Goal: Information Seeking & Learning: Learn about a topic

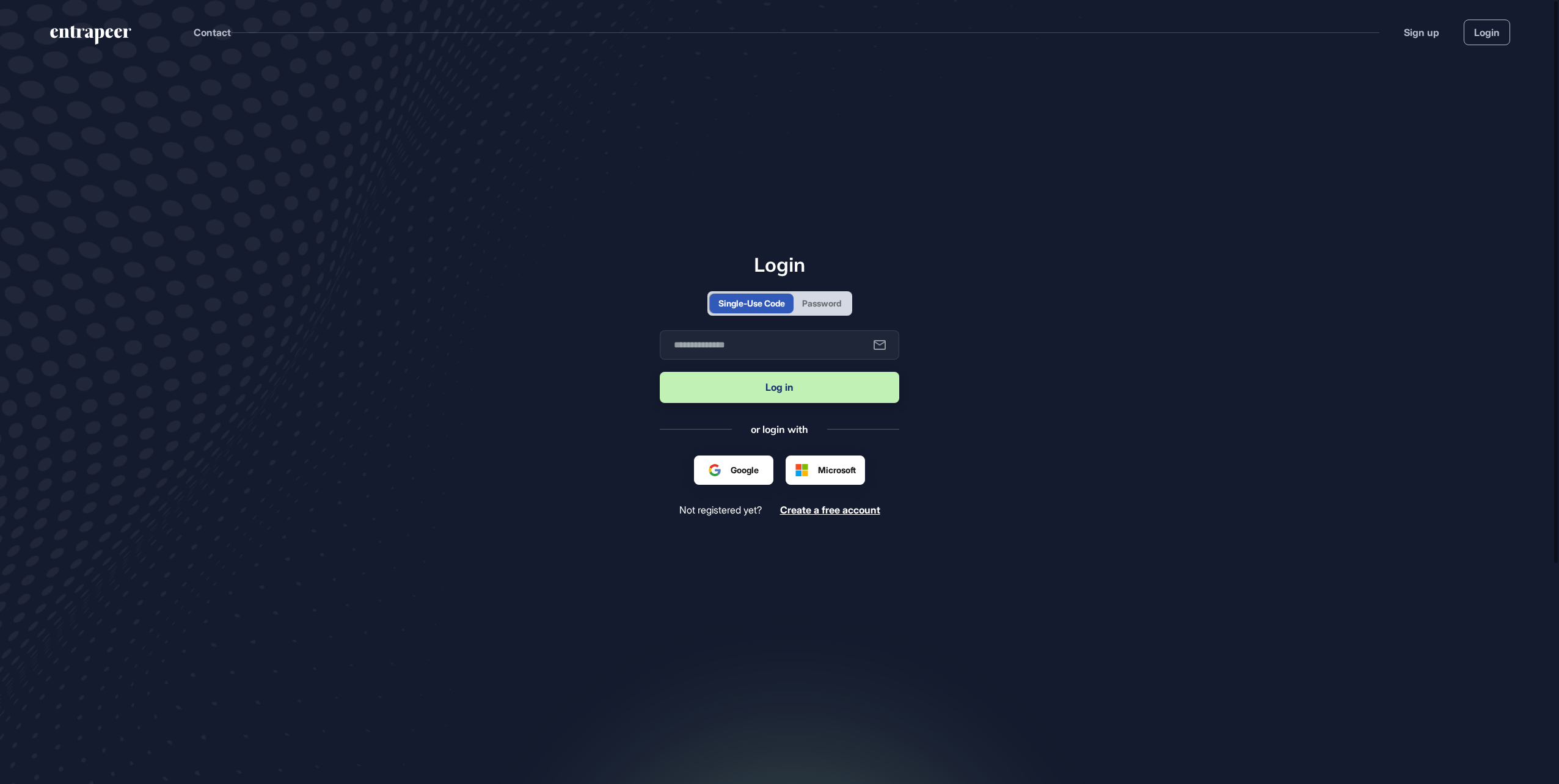
scroll to position [1, 1]
click at [681, 341] on input "text" at bounding box center [780, 344] width 239 height 29
type input "**********"
click at [749, 386] on button "Log in" at bounding box center [780, 388] width 239 height 31
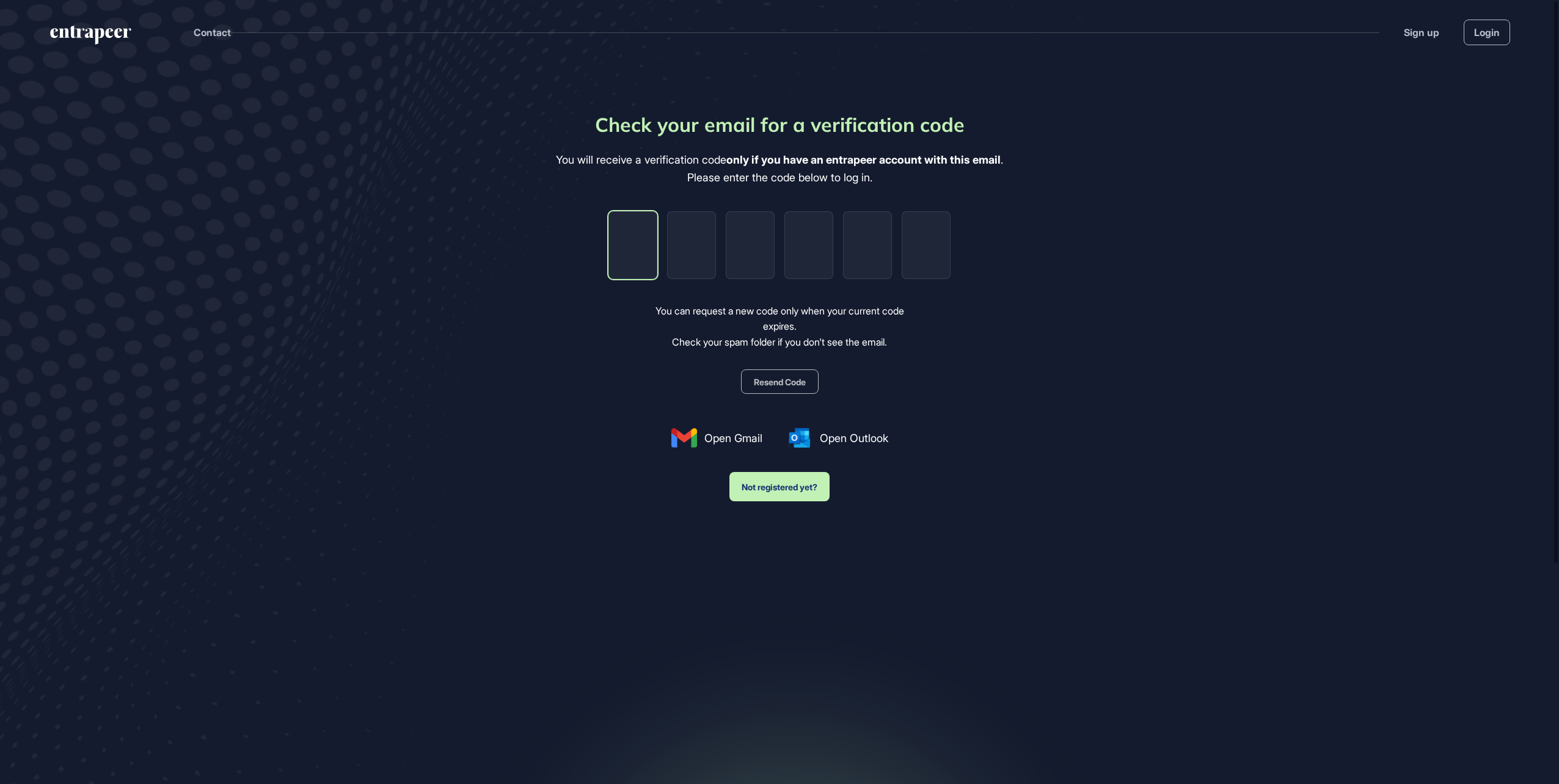
click at [632, 241] on input "tel" at bounding box center [632, 245] width 49 height 68
paste input "*"
type input "*"
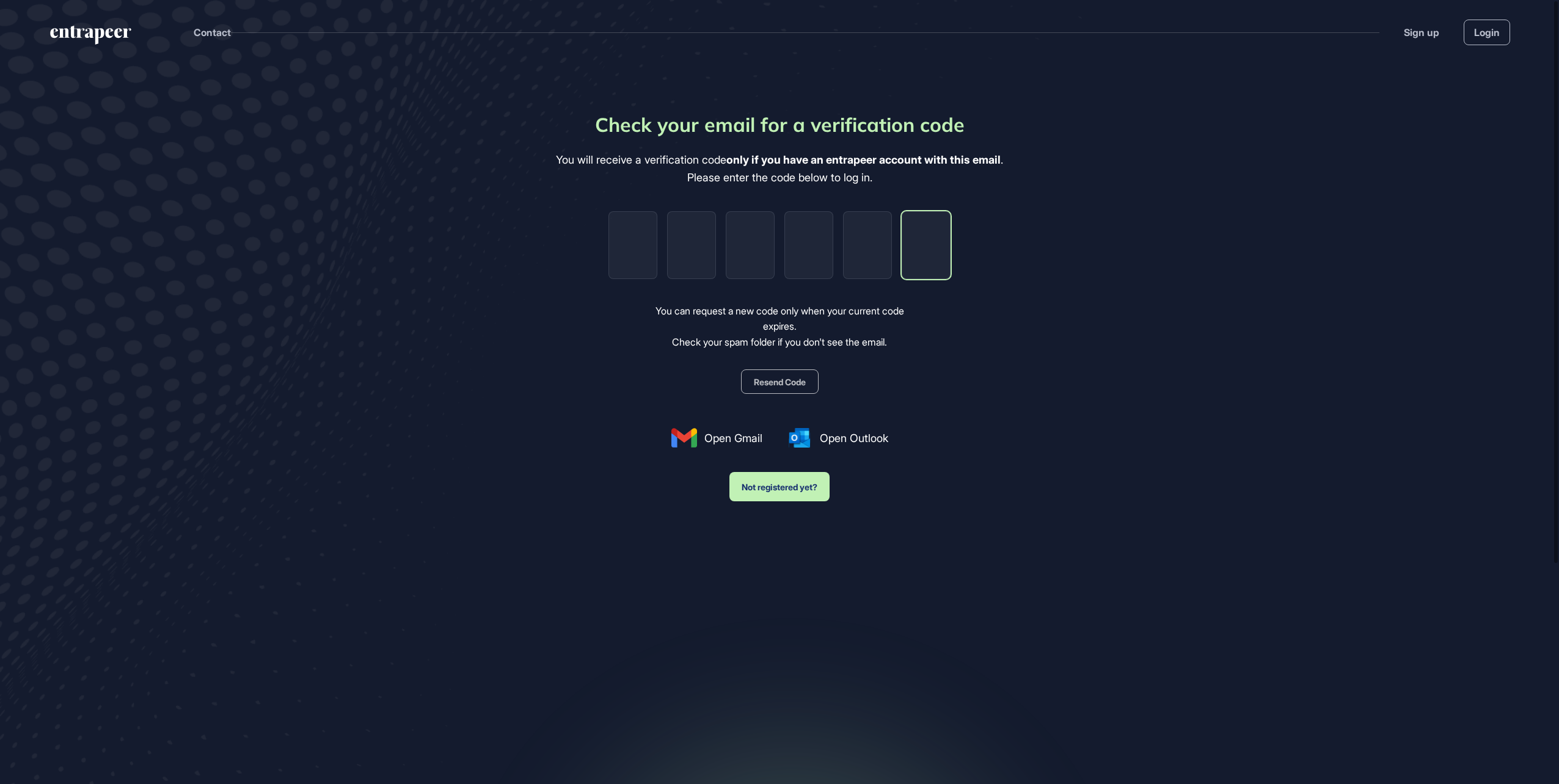
type input "*"
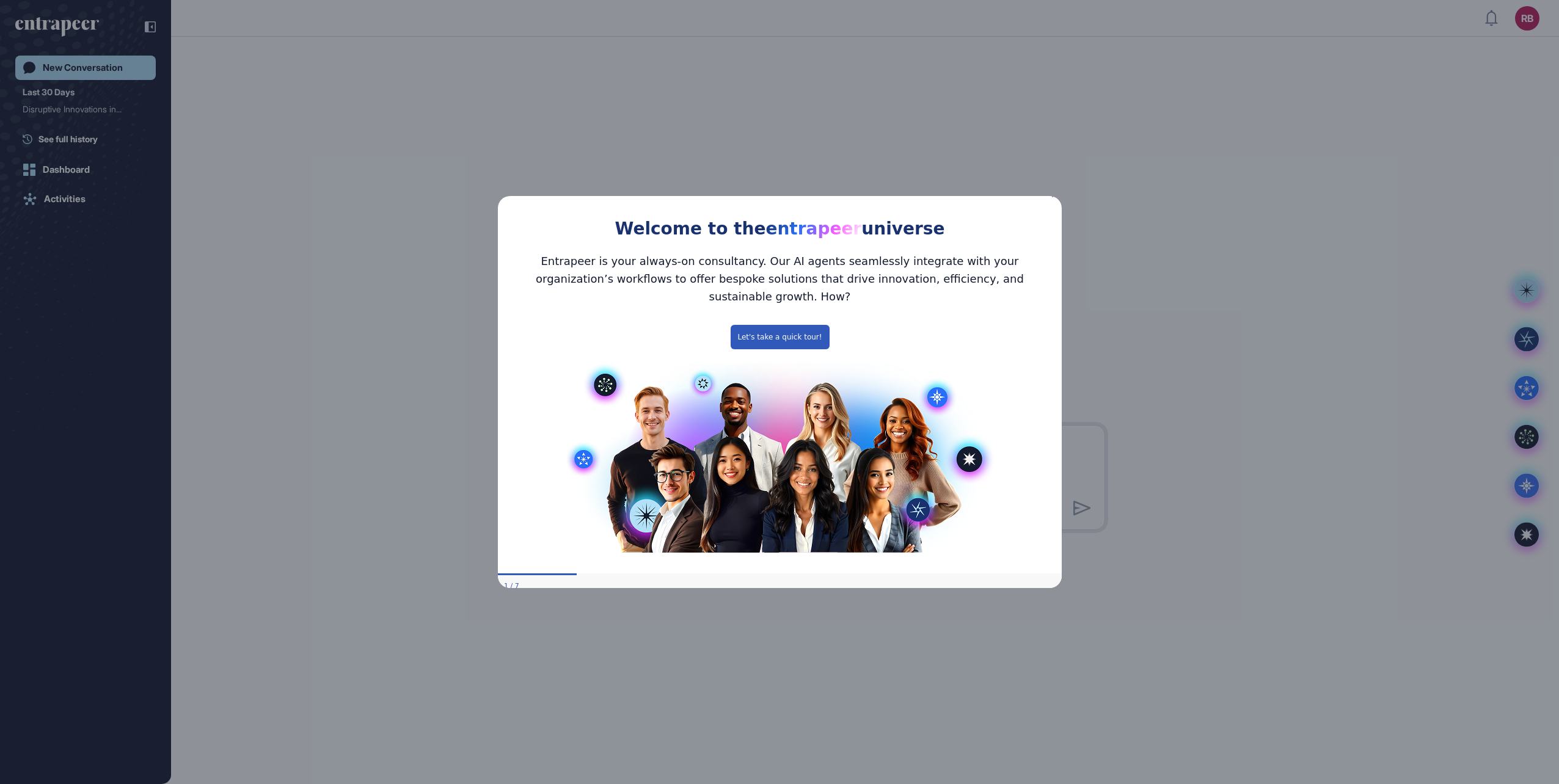
click at [1054, 197] on icon "Close Preview" at bounding box center [1054, 194] width 5 height 5
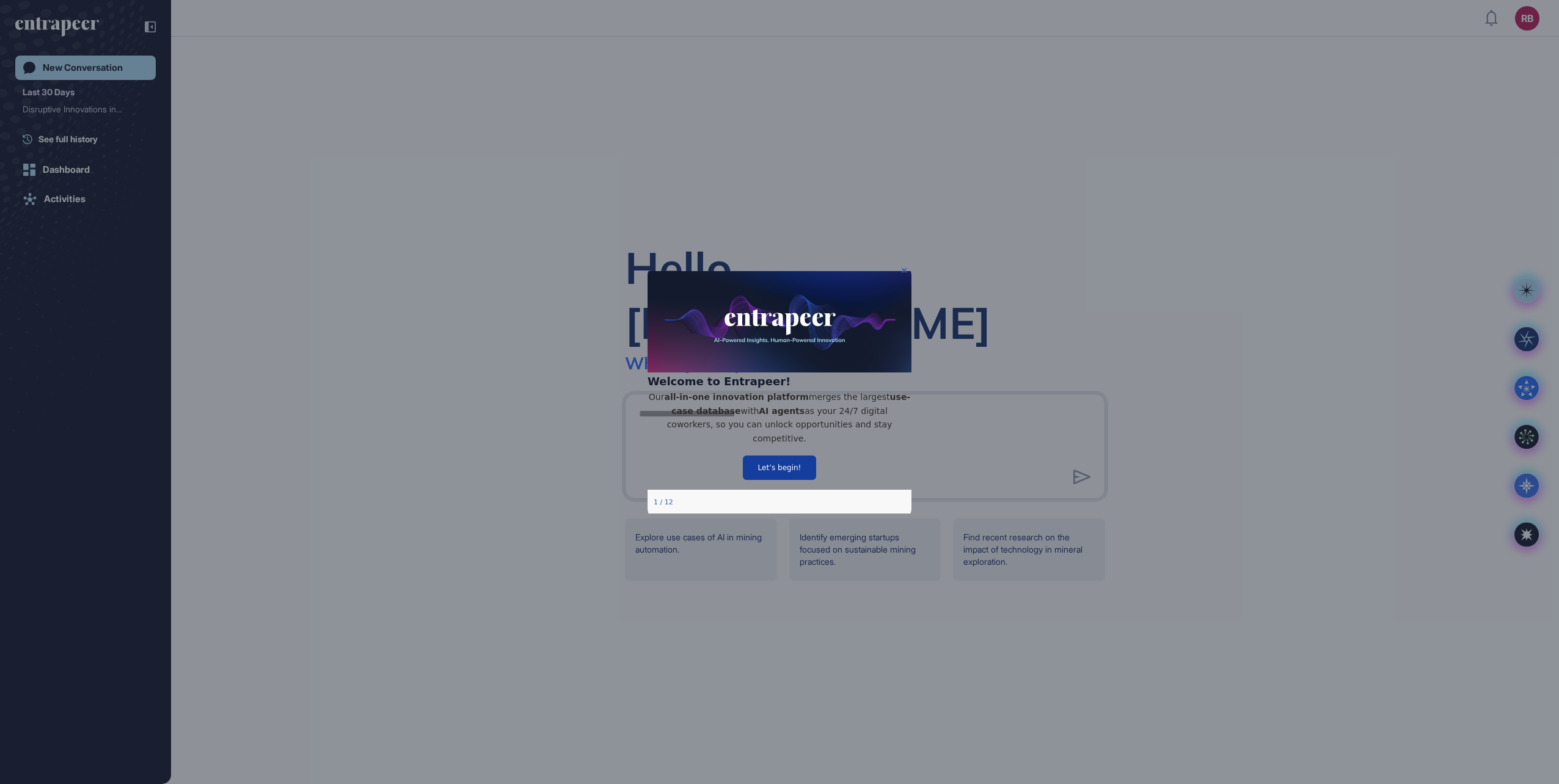
click at [788, 474] on button "Let’s begin!" at bounding box center [779, 468] width 73 height 25
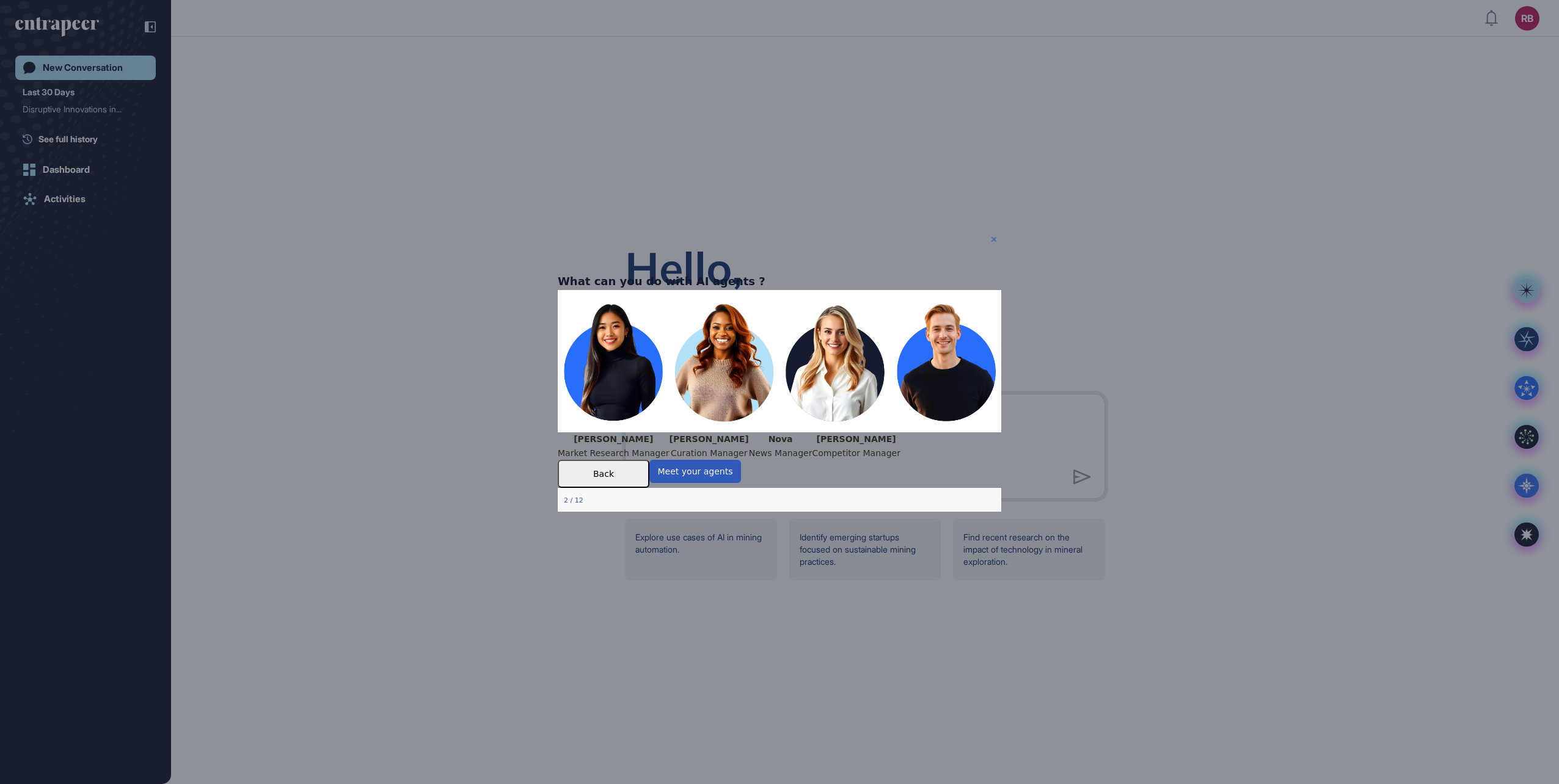
click at [994, 240] on icon "Close Preview" at bounding box center [994, 239] width 5 height 5
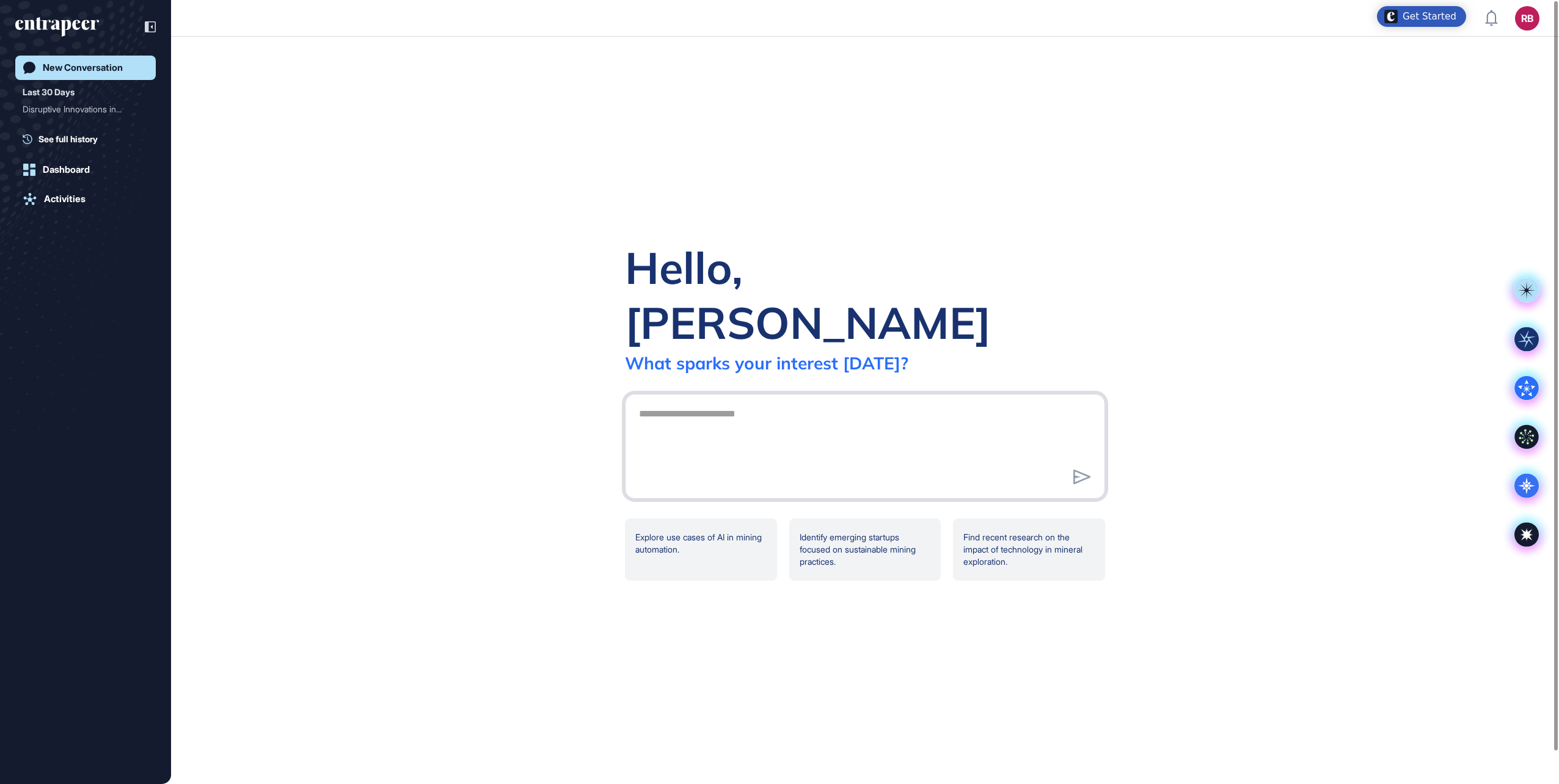
click at [639, 402] on textarea at bounding box center [865, 444] width 467 height 85
type textarea "**********"
click at [1080, 470] on icon at bounding box center [1082, 476] width 18 height 14
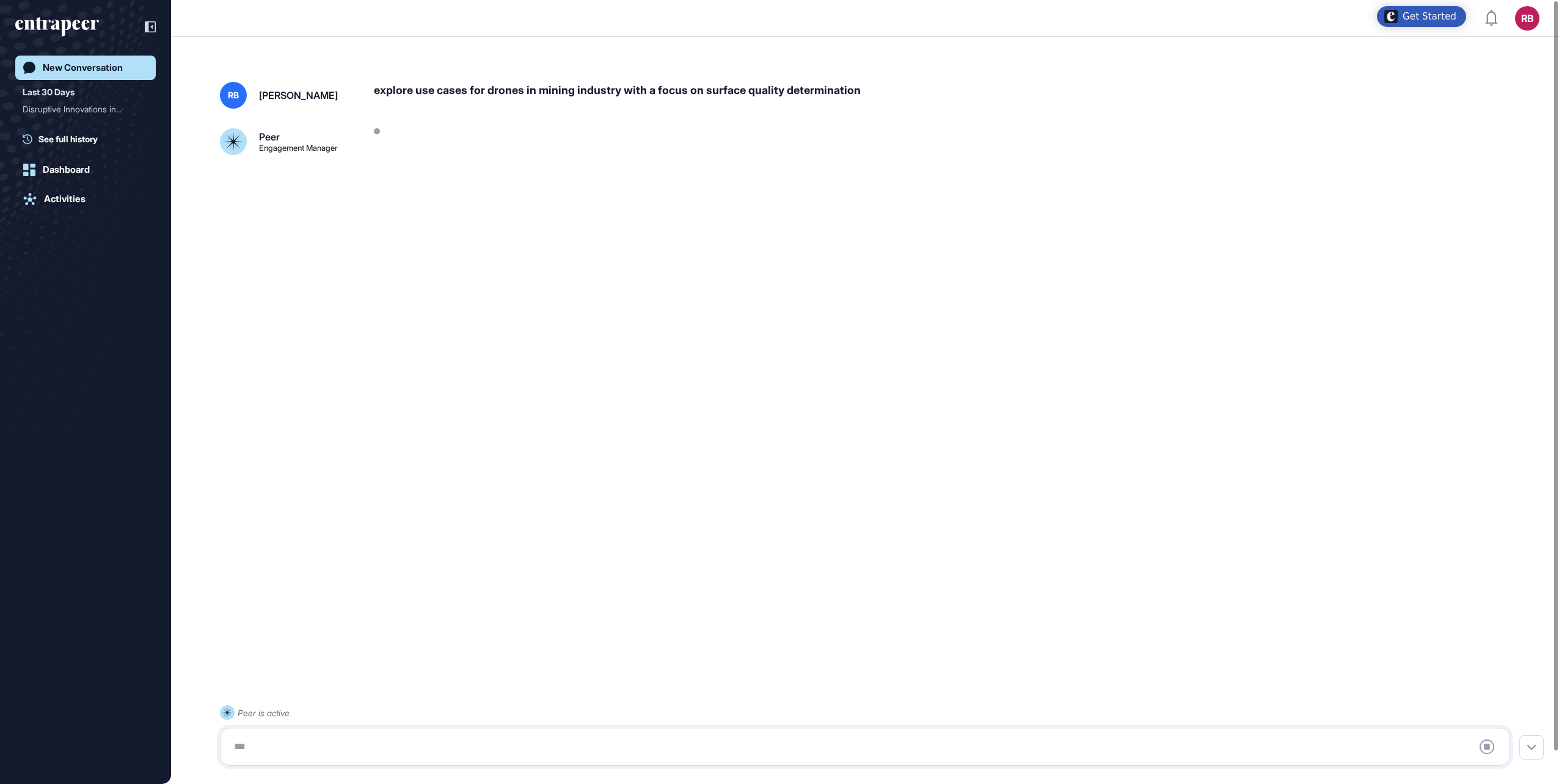
scroll to position [34, 0]
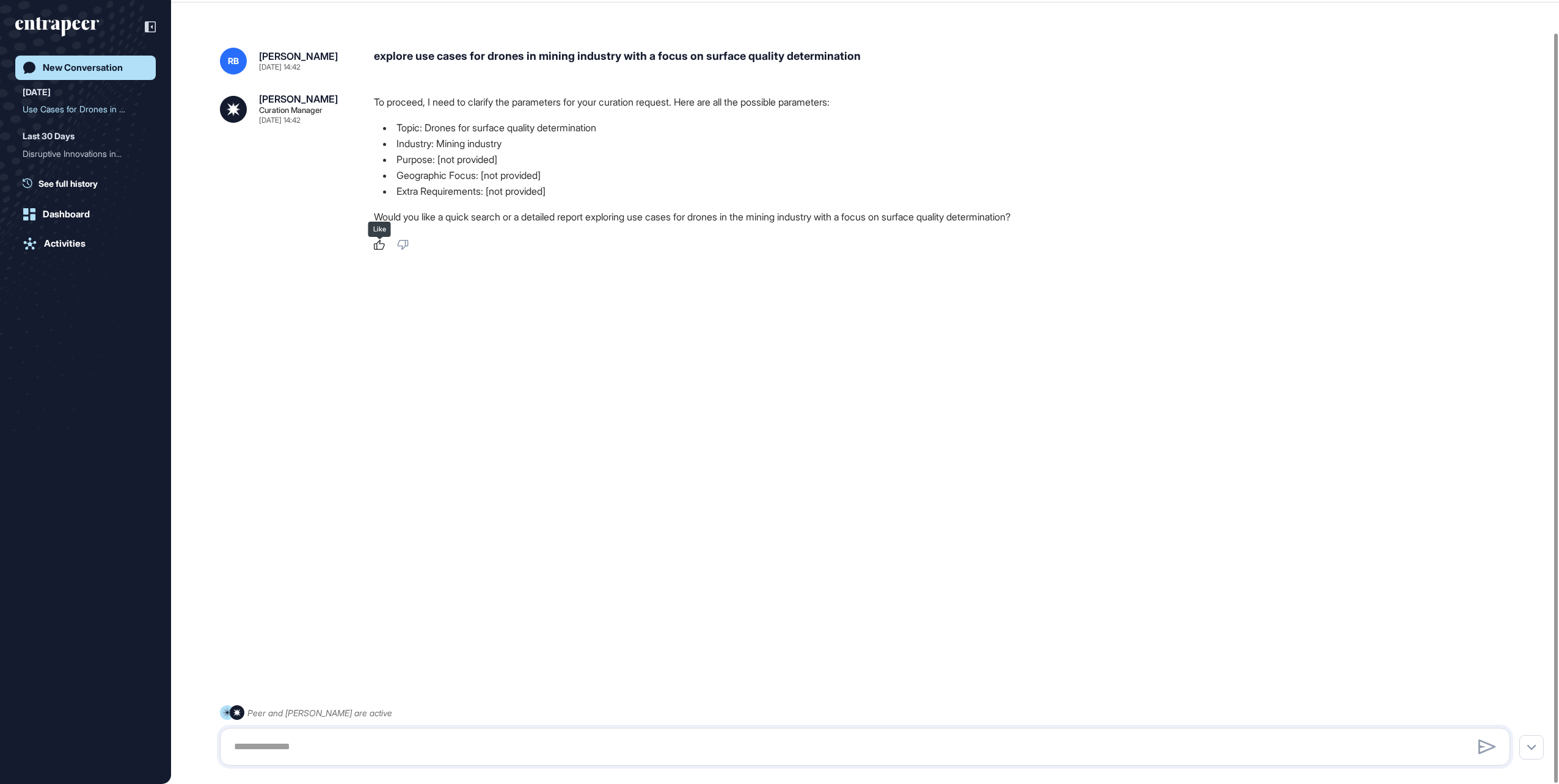
click at [379, 245] on icon at bounding box center [379, 245] width 11 height 10
click at [244, 744] on textarea at bounding box center [864, 747] width 1277 height 25
type textarea "**********"
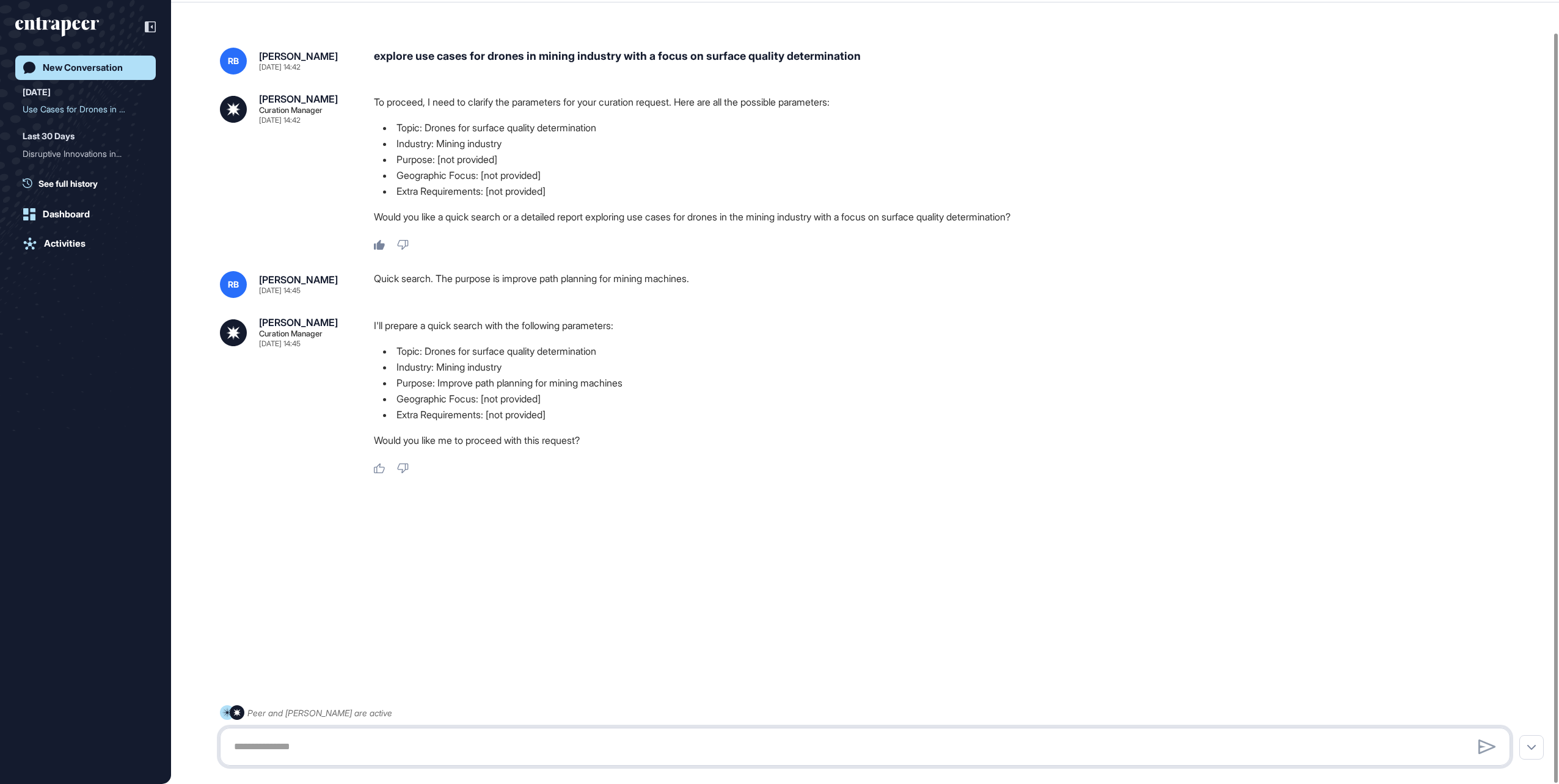
click at [232, 745] on textarea at bounding box center [864, 747] width 1277 height 25
click at [377, 468] on icon at bounding box center [379, 468] width 11 height 10
drag, startPoint x: 235, startPoint y: 747, endPoint x: 242, endPoint y: 748, distance: 7.1
click at [236, 747] on textarea at bounding box center [864, 747] width 1277 height 25
type textarea "****"
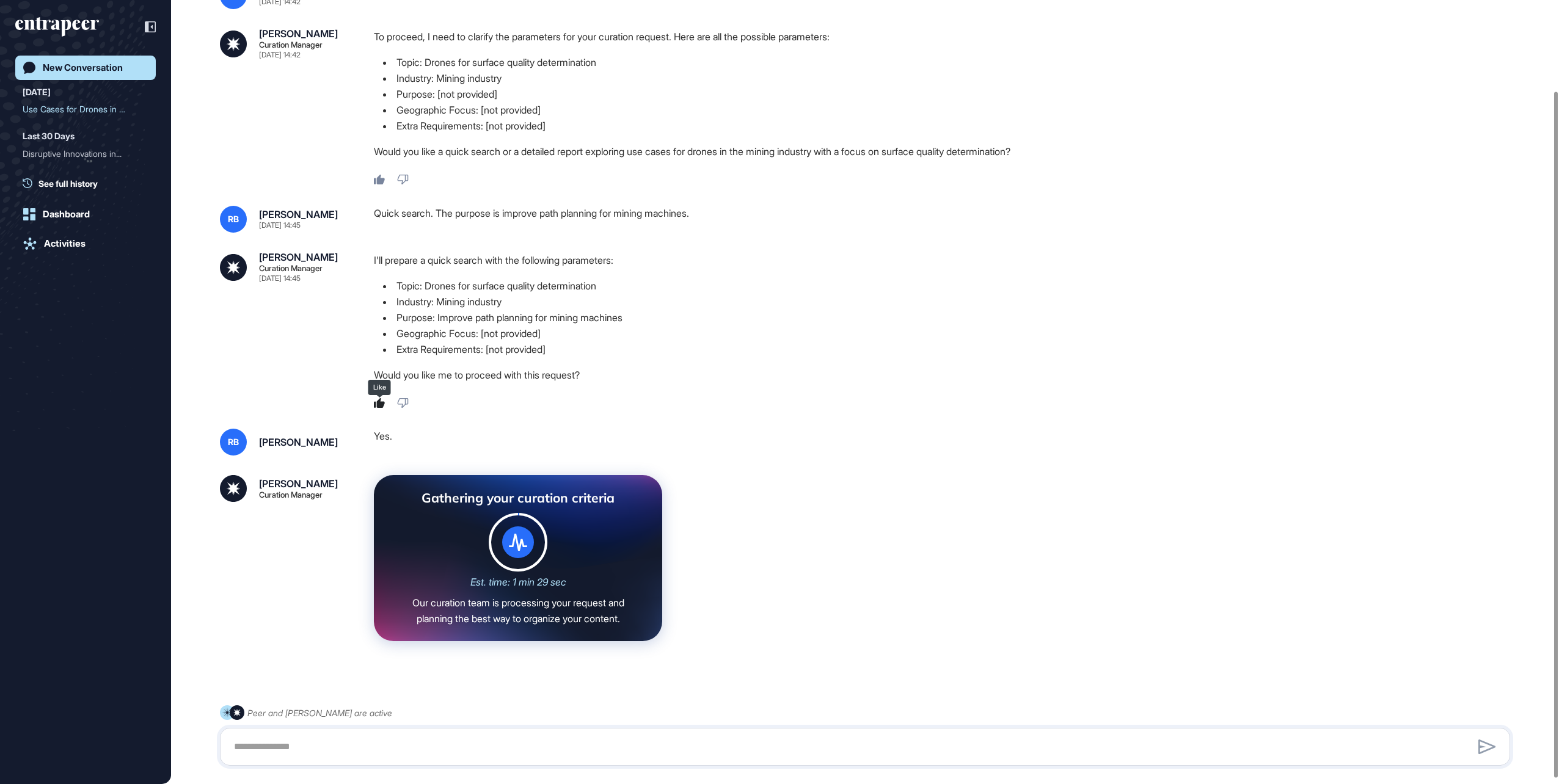
scroll to position [109, 0]
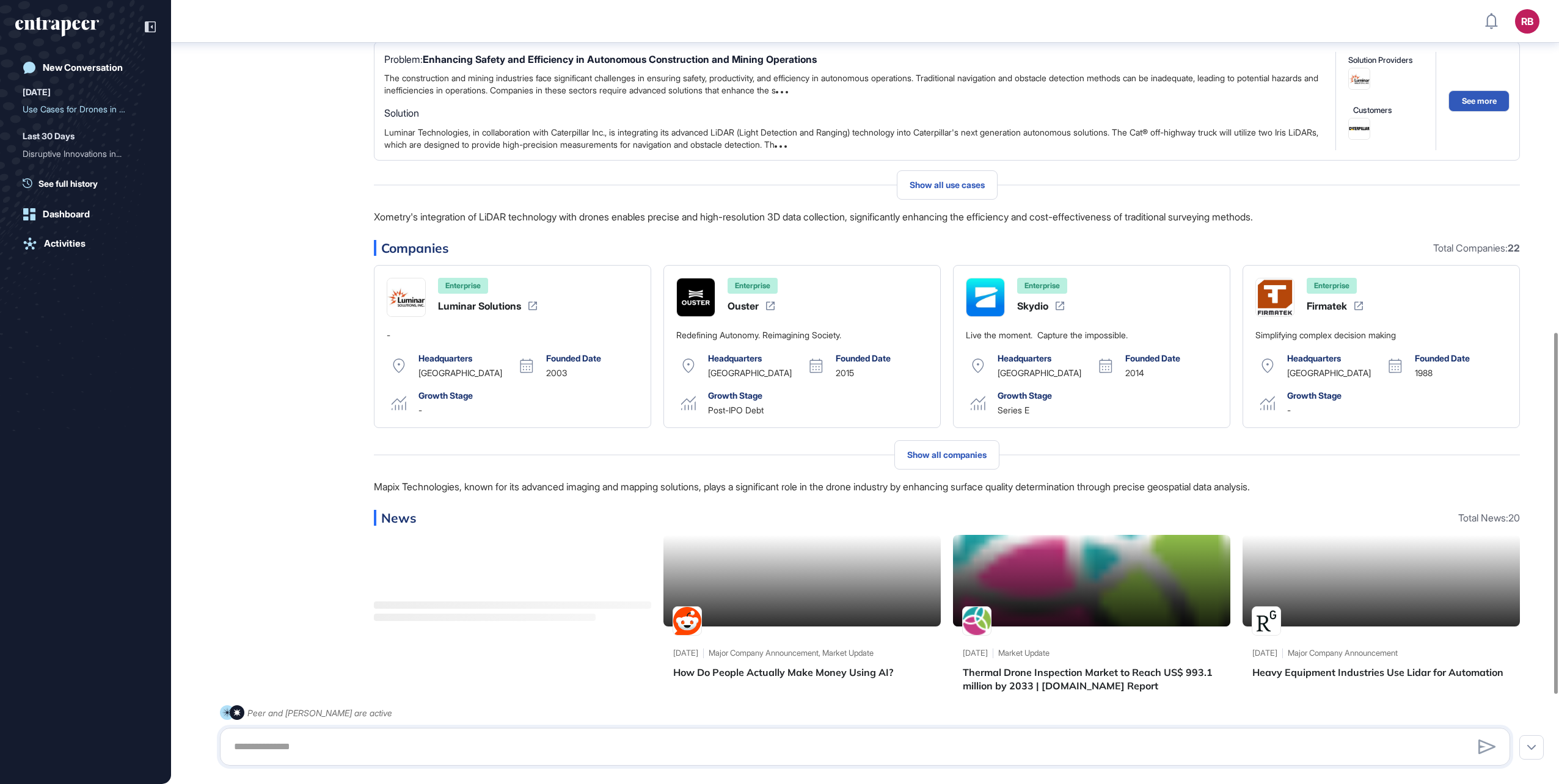
scroll to position [739, 0]
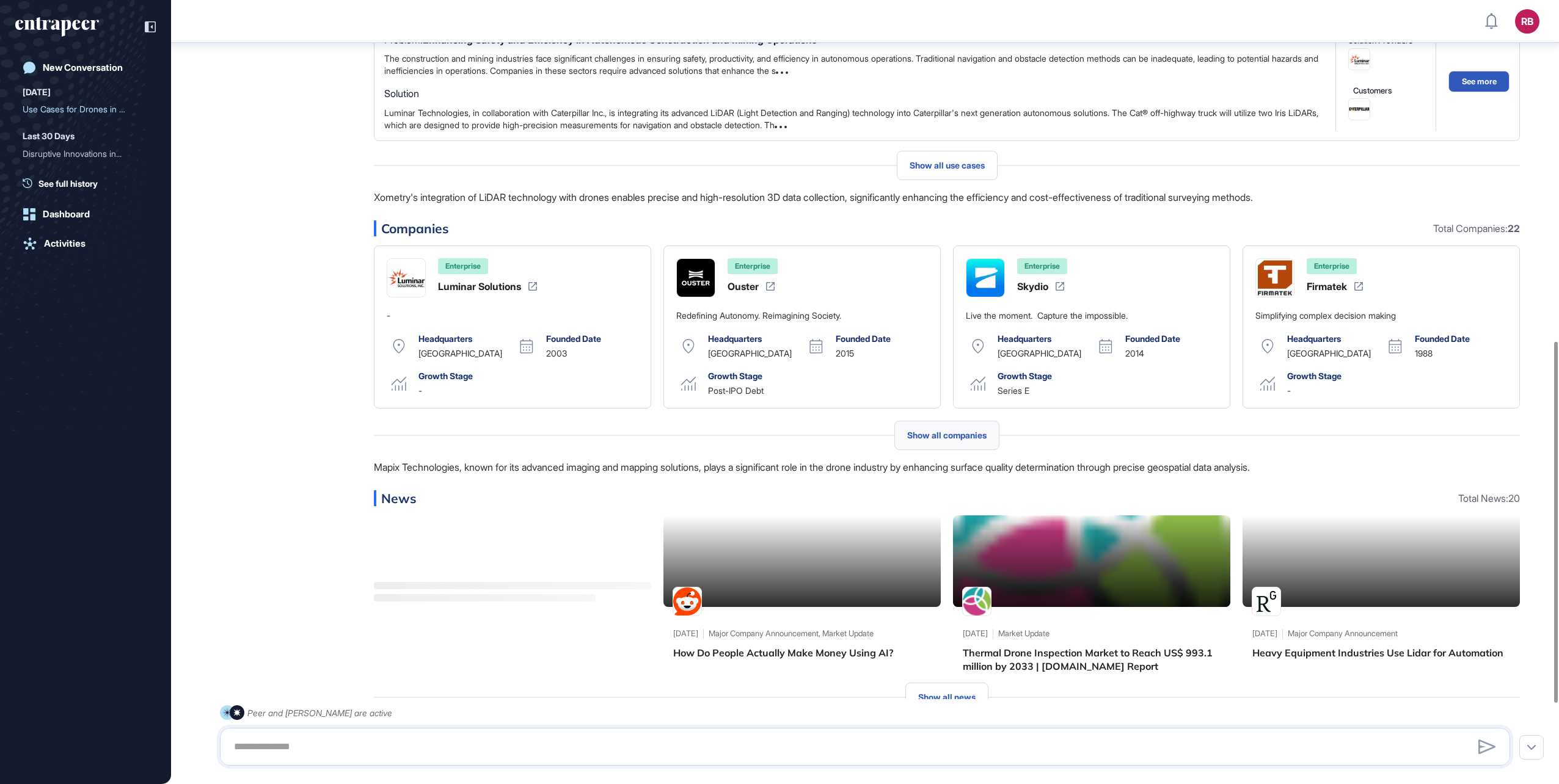
click at [951, 440] on span "Show all companies" at bounding box center [947, 435] width 79 height 10
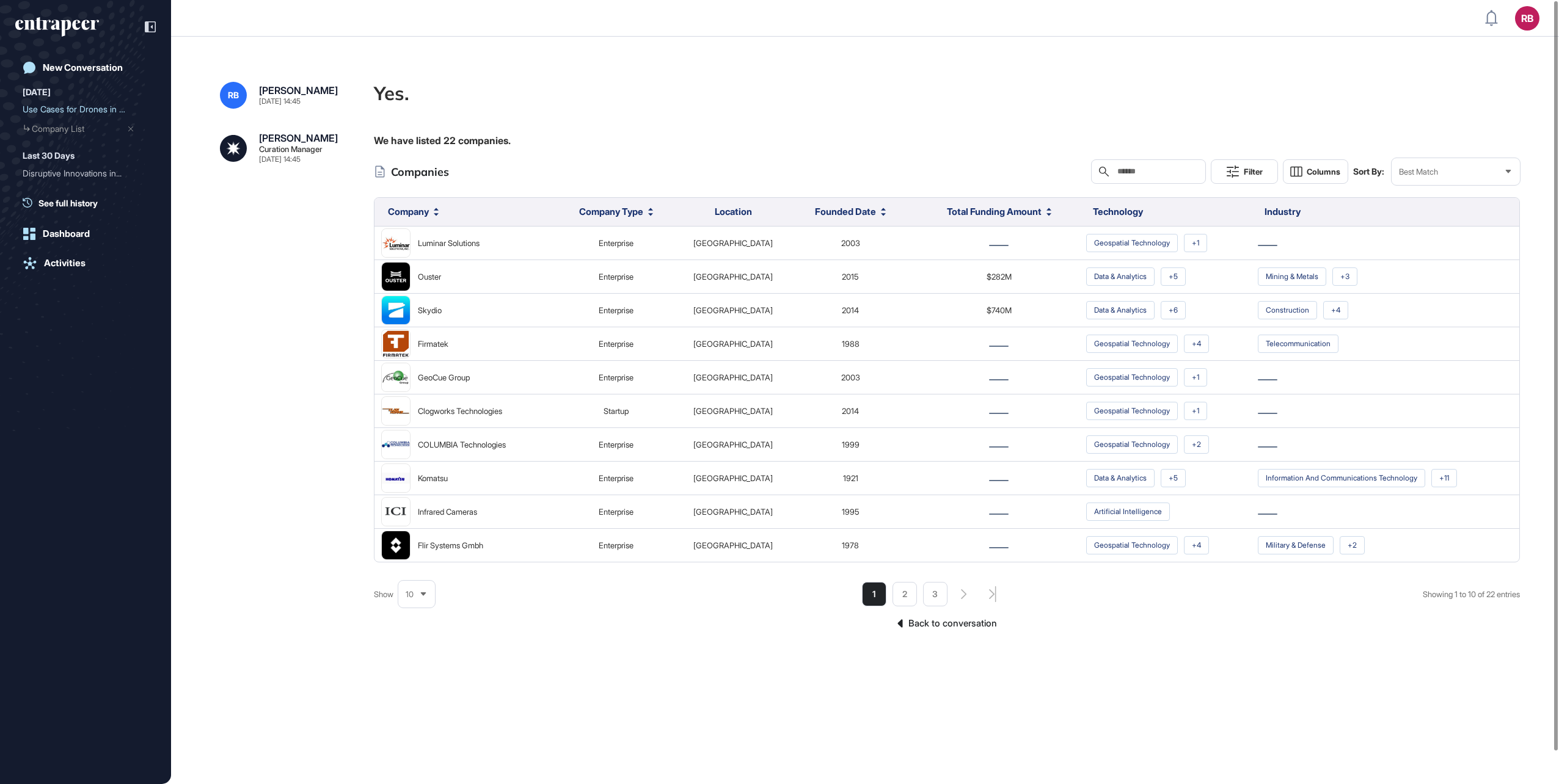
drag, startPoint x: 431, startPoint y: 309, endPoint x: 298, endPoint y: 348, distance: 138.6
click at [298, 348] on div "[PERSON_NAME] Curation Manager [DATE] 14:45 We have listed 22 companies. Compan…" at bounding box center [865, 387] width 1290 height 507
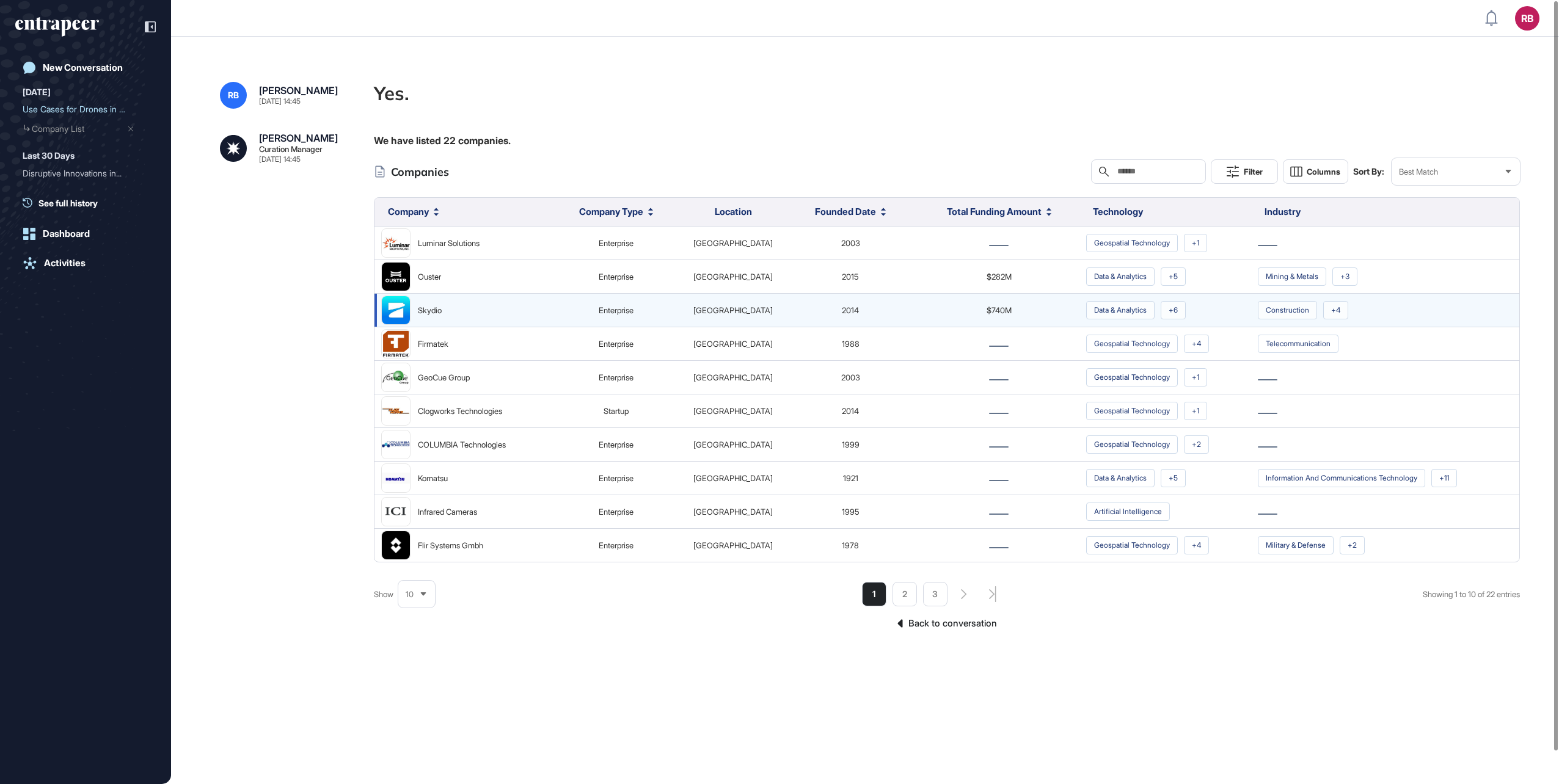
click at [424, 307] on div "Skydio" at bounding box center [429, 310] width 24 height 16
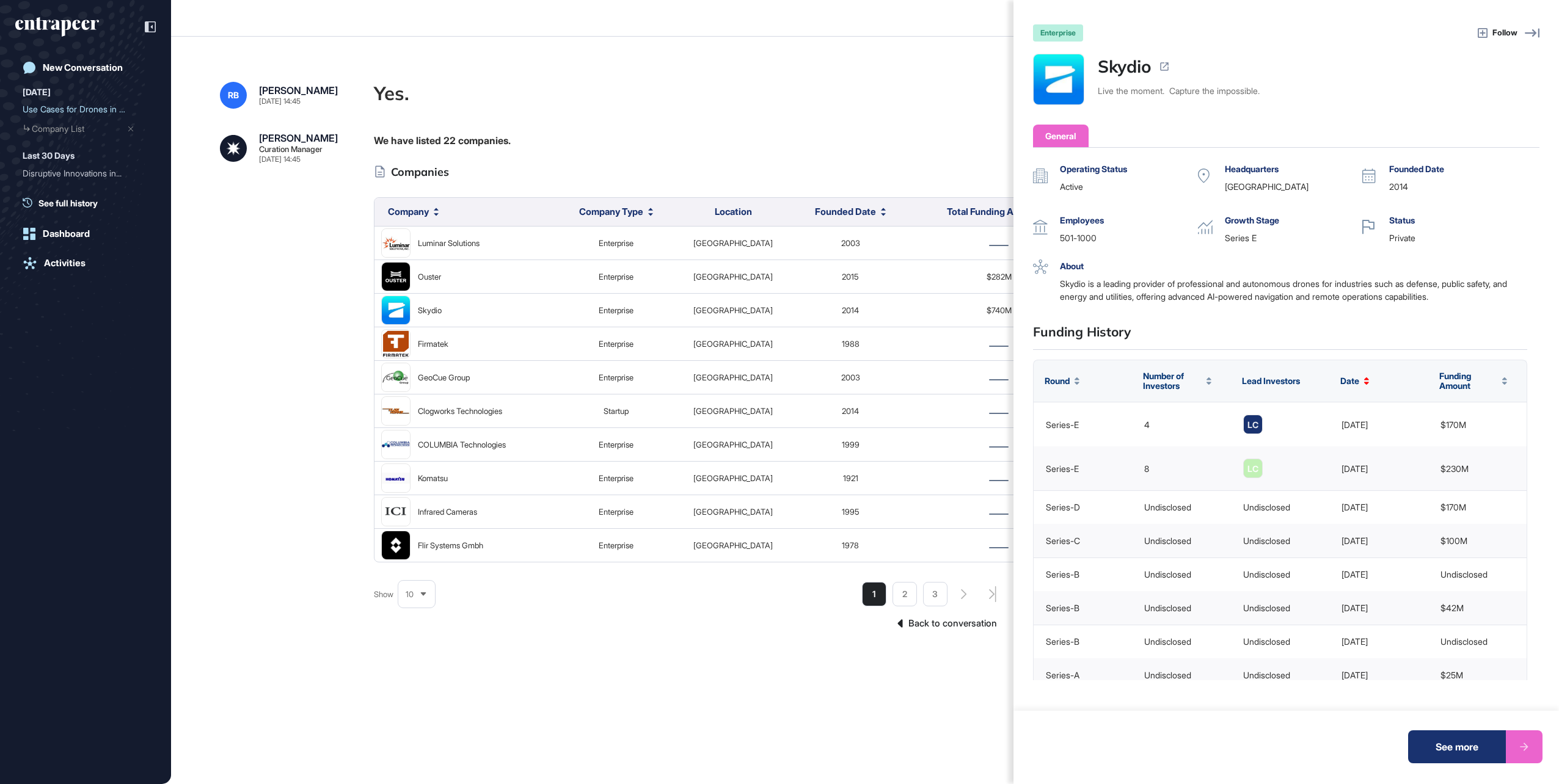
click at [784, 81] on div "enterprise Follow Skydio Live the moment. Capture the impossible. General Opera…" at bounding box center [780, 392] width 1559 height 784
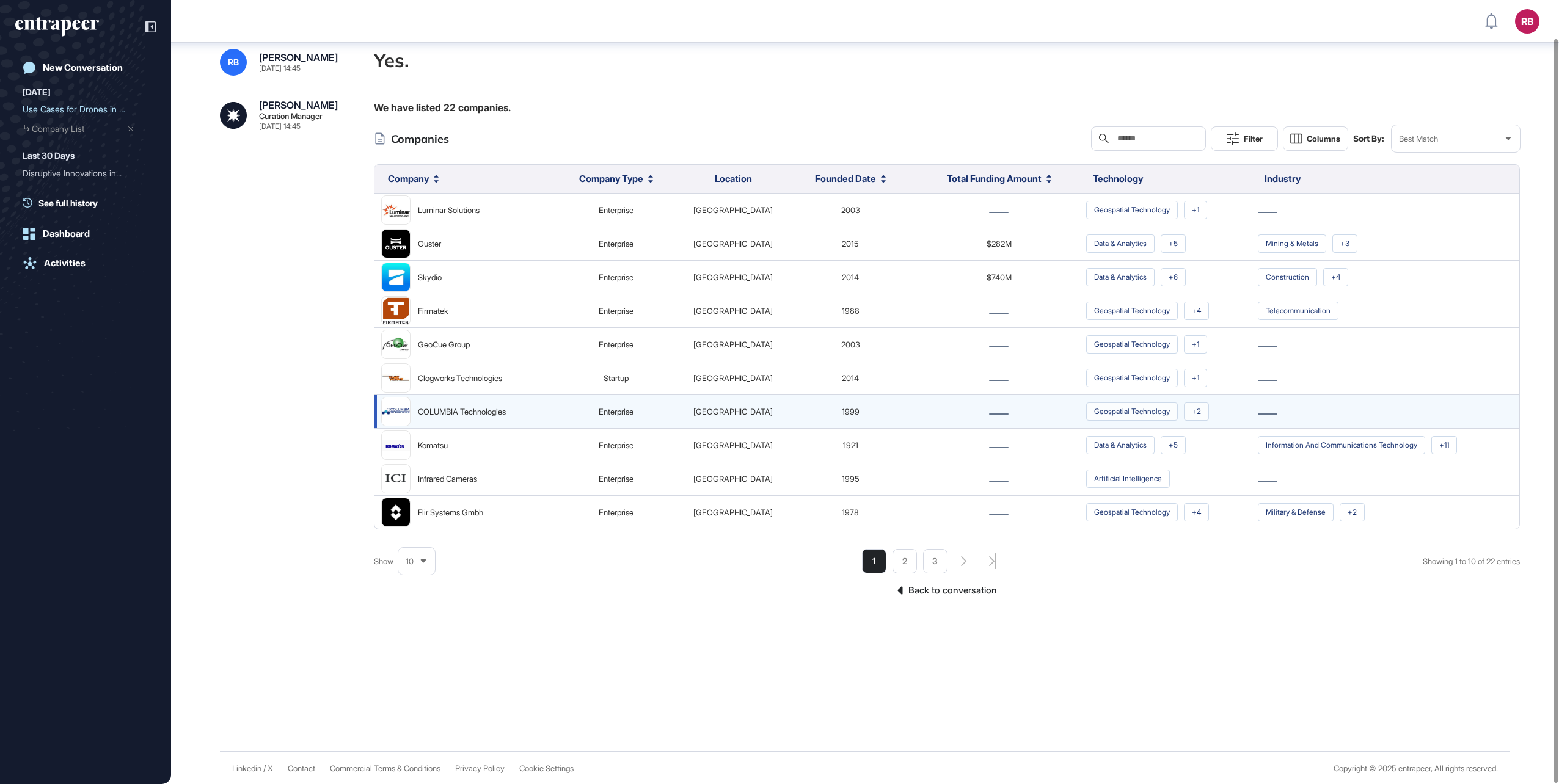
scroll to position [40, 0]
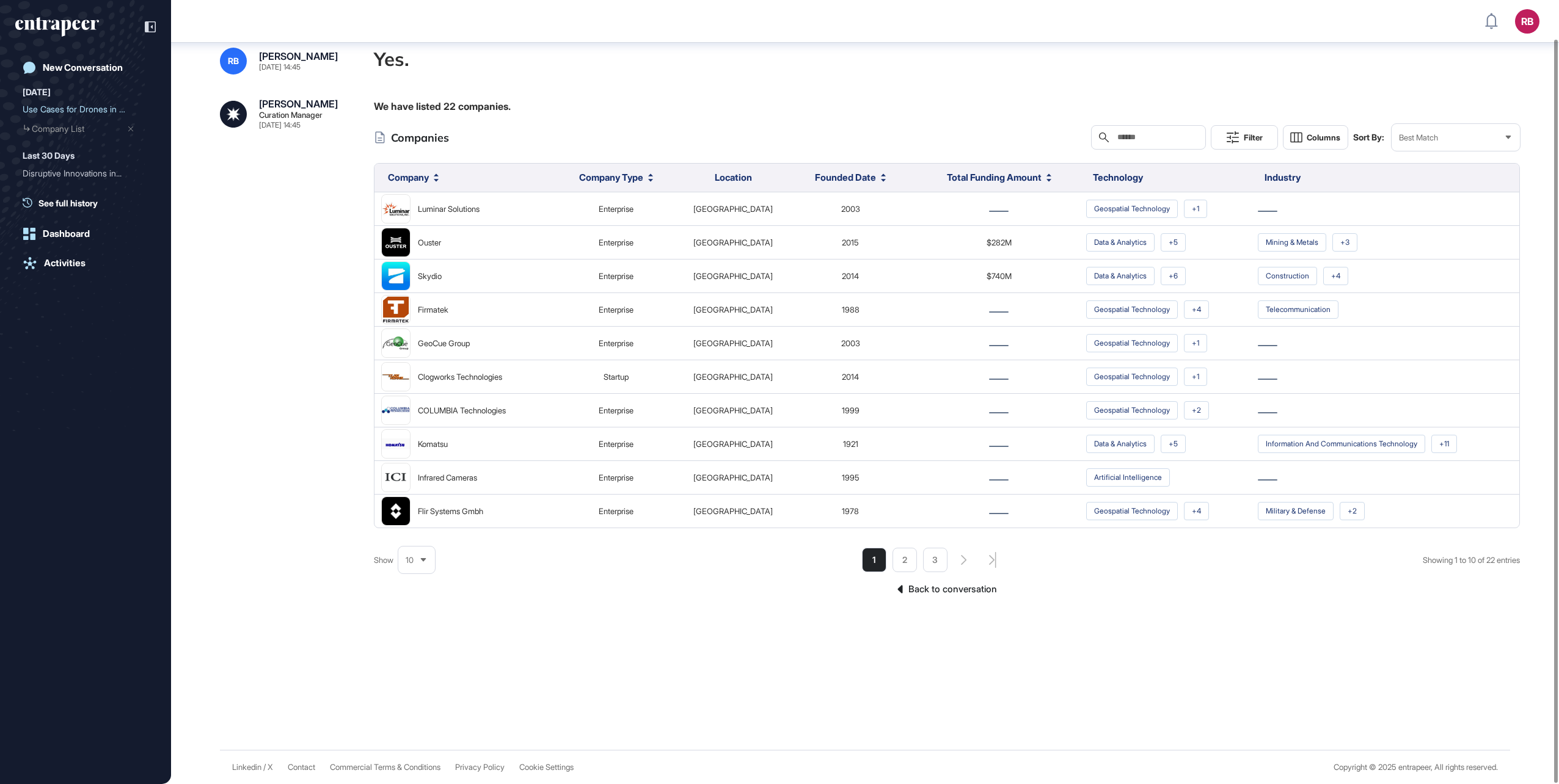
click at [427, 558] on icon at bounding box center [424, 560] width 5 height 3
click at [416, 534] on li "100" at bounding box center [416, 538] width 29 height 25
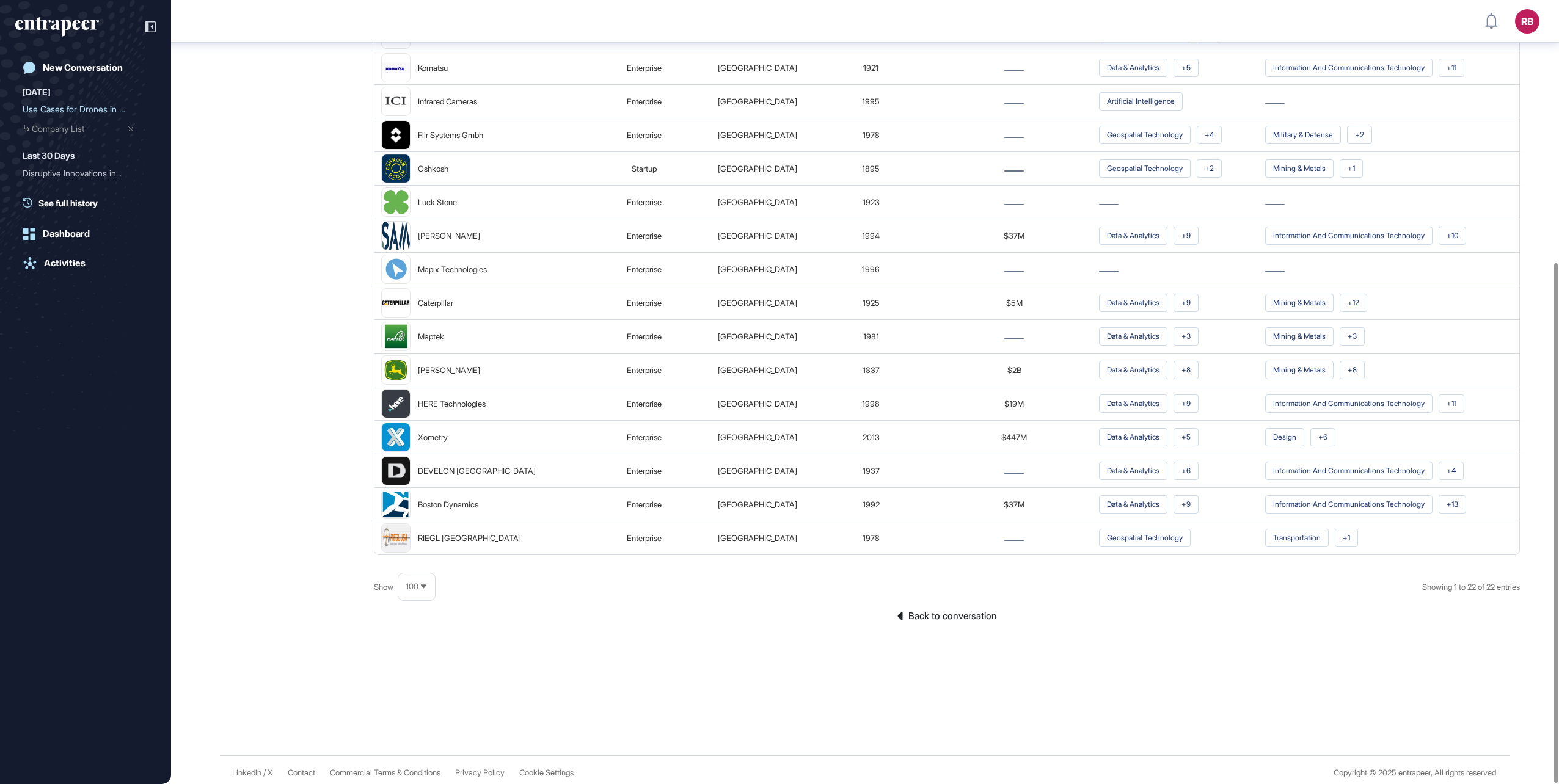
scroll to position [396, 0]
click at [959, 608] on link "Back to conversation" at bounding box center [947, 616] width 1146 height 16
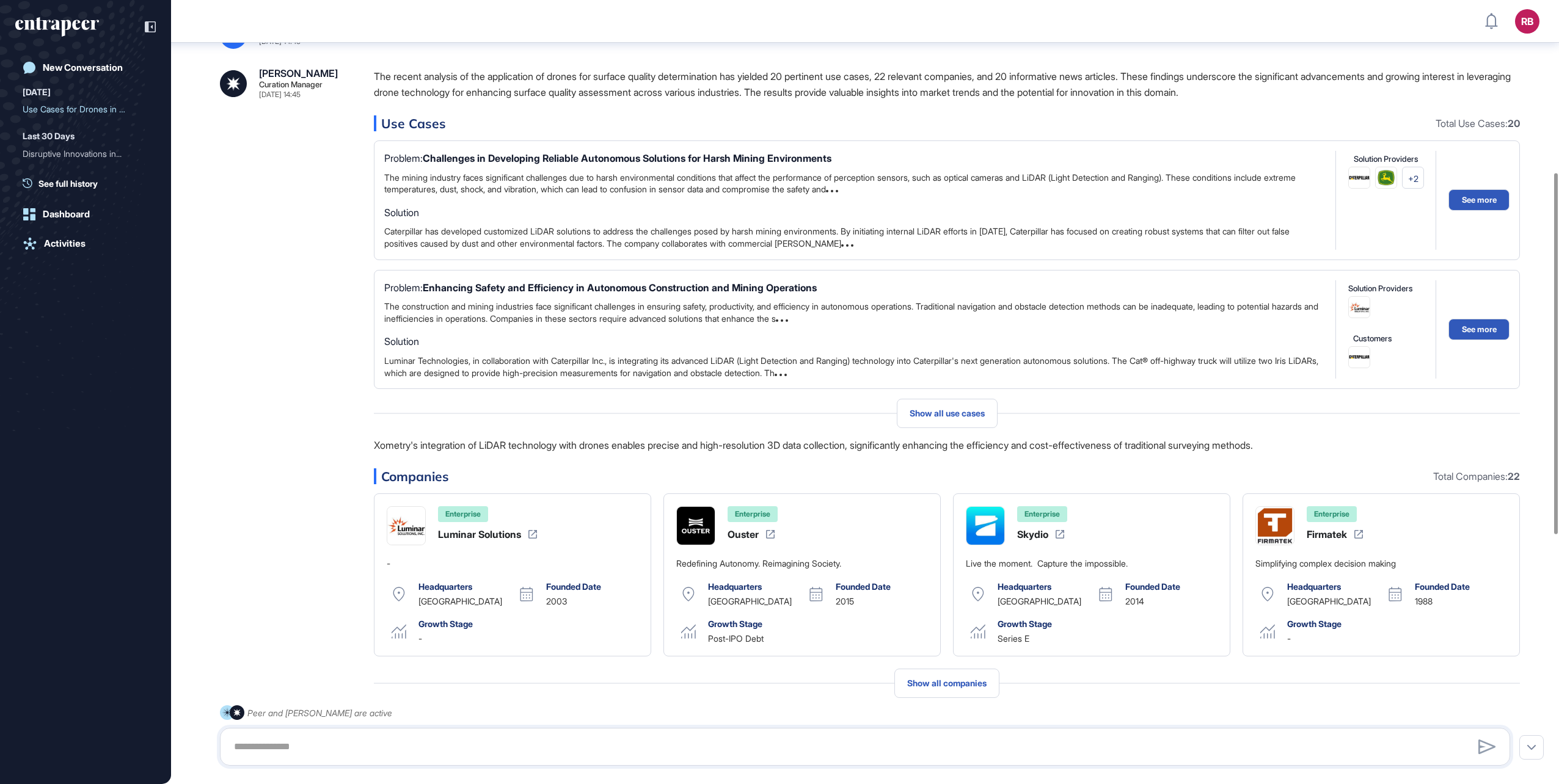
scroll to position [495, 0]
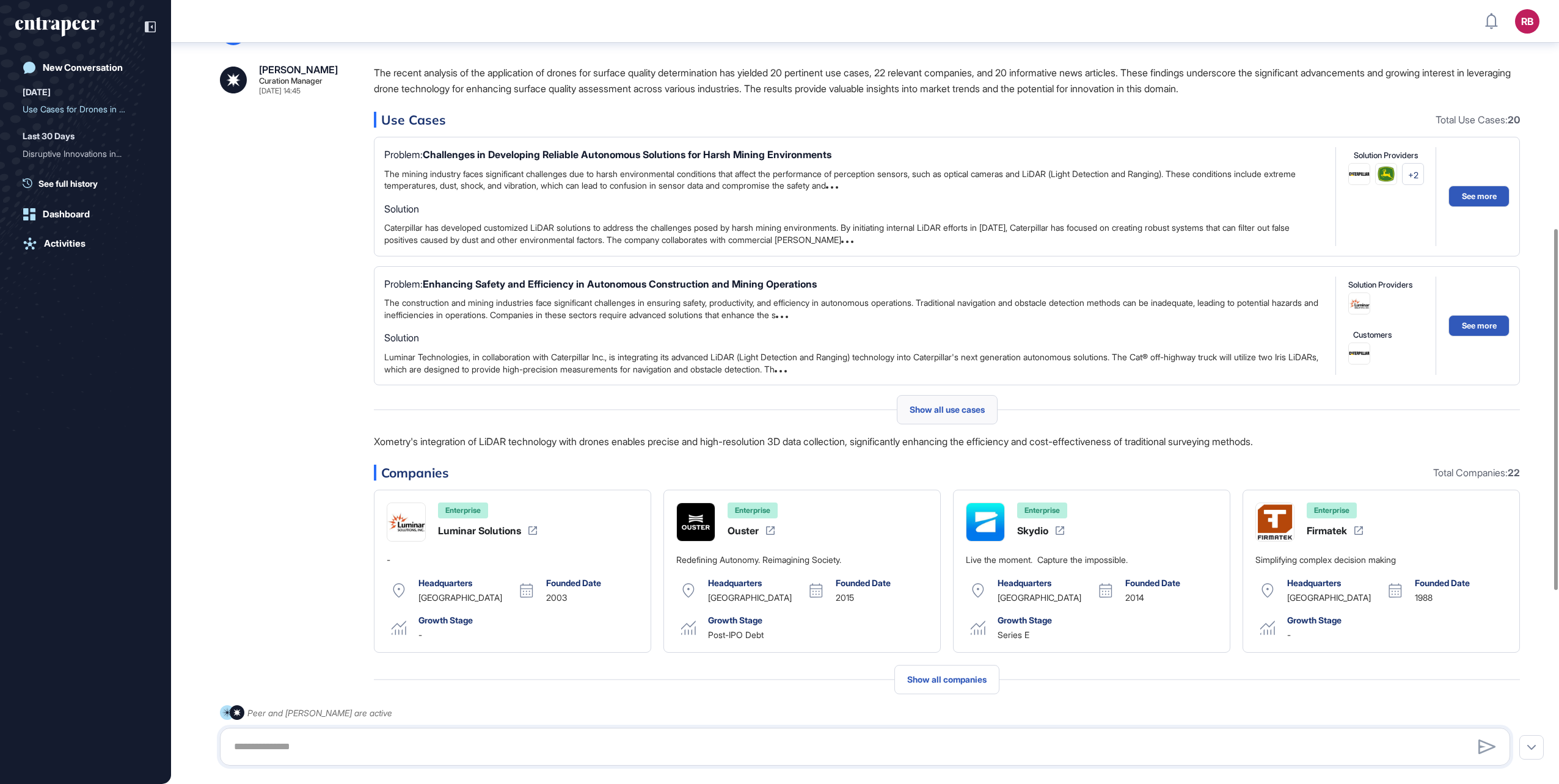
click at [943, 413] on span "Show all use cases" at bounding box center [947, 409] width 75 height 10
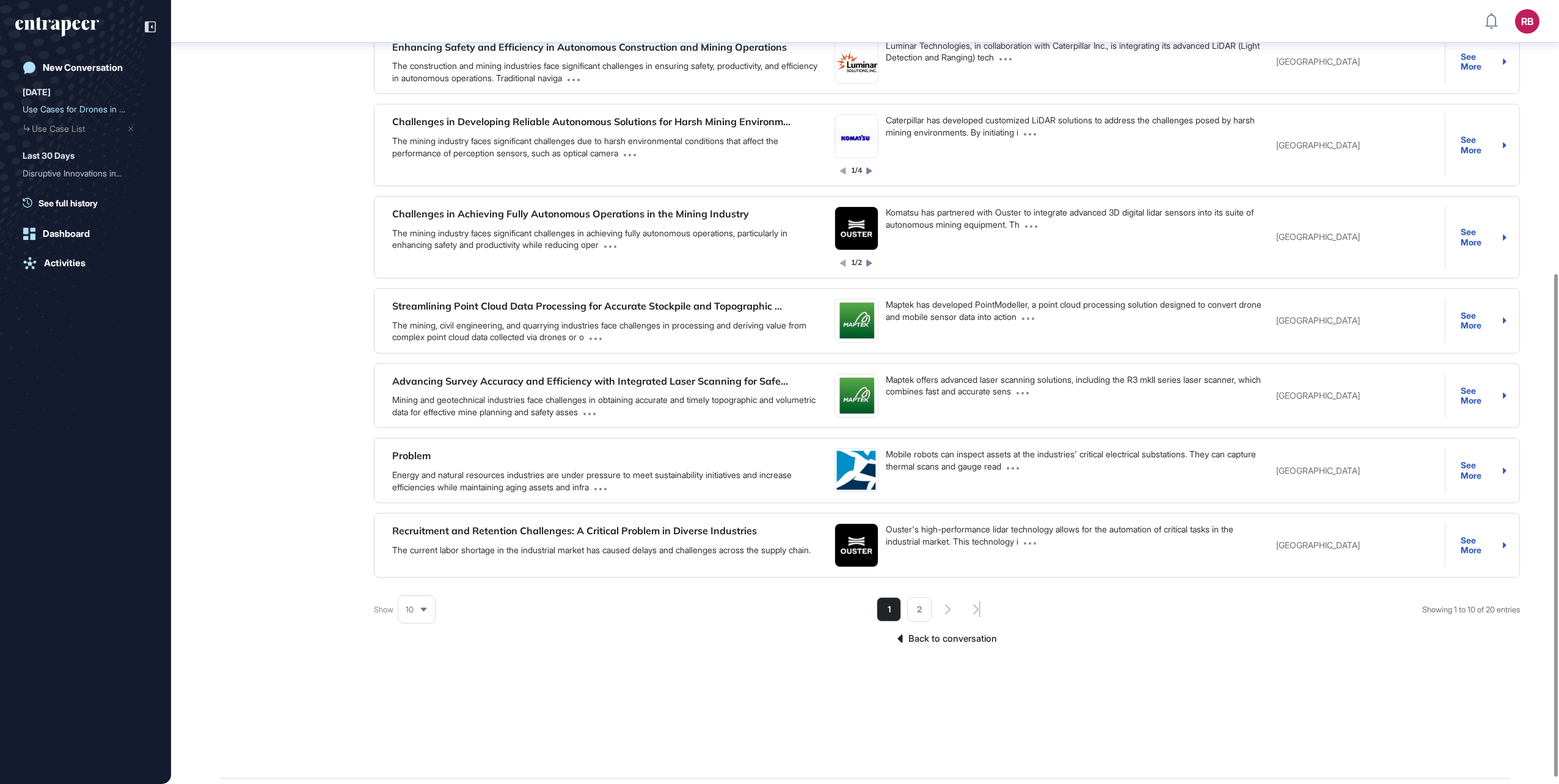
scroll to position [435, 0]
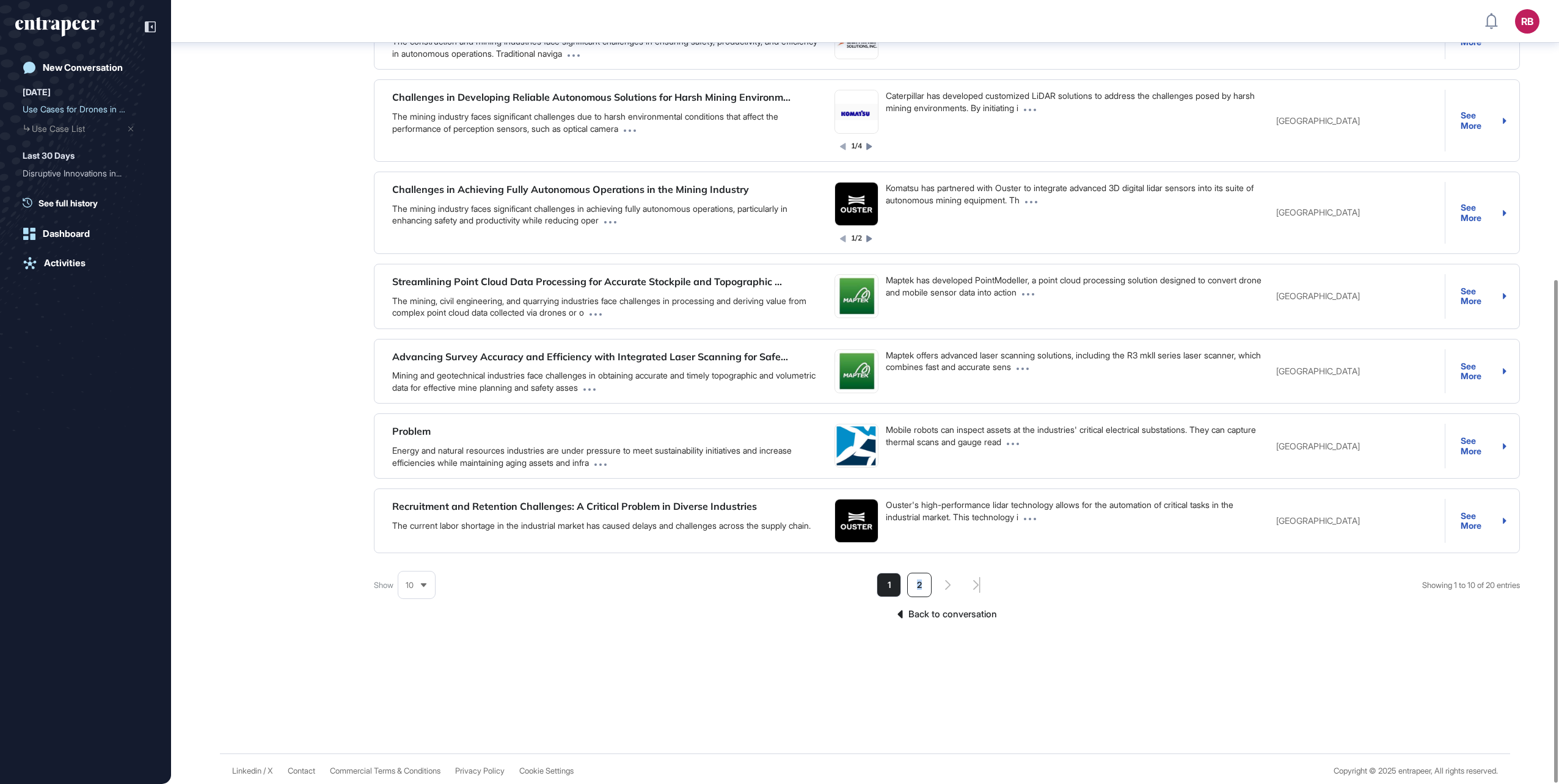
click at [914, 582] on li "2" at bounding box center [920, 585] width 25 height 25
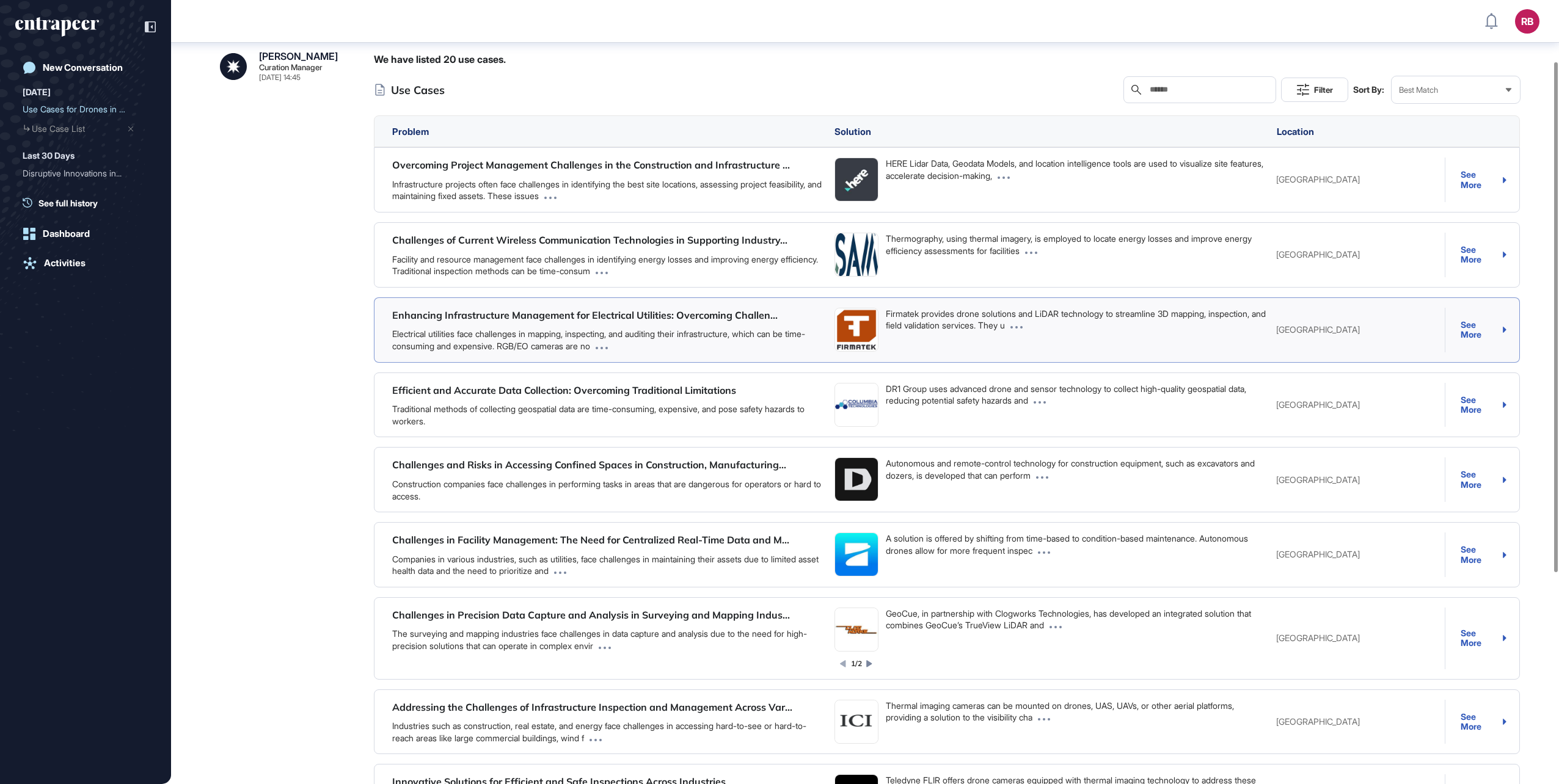
scroll to position [0, 0]
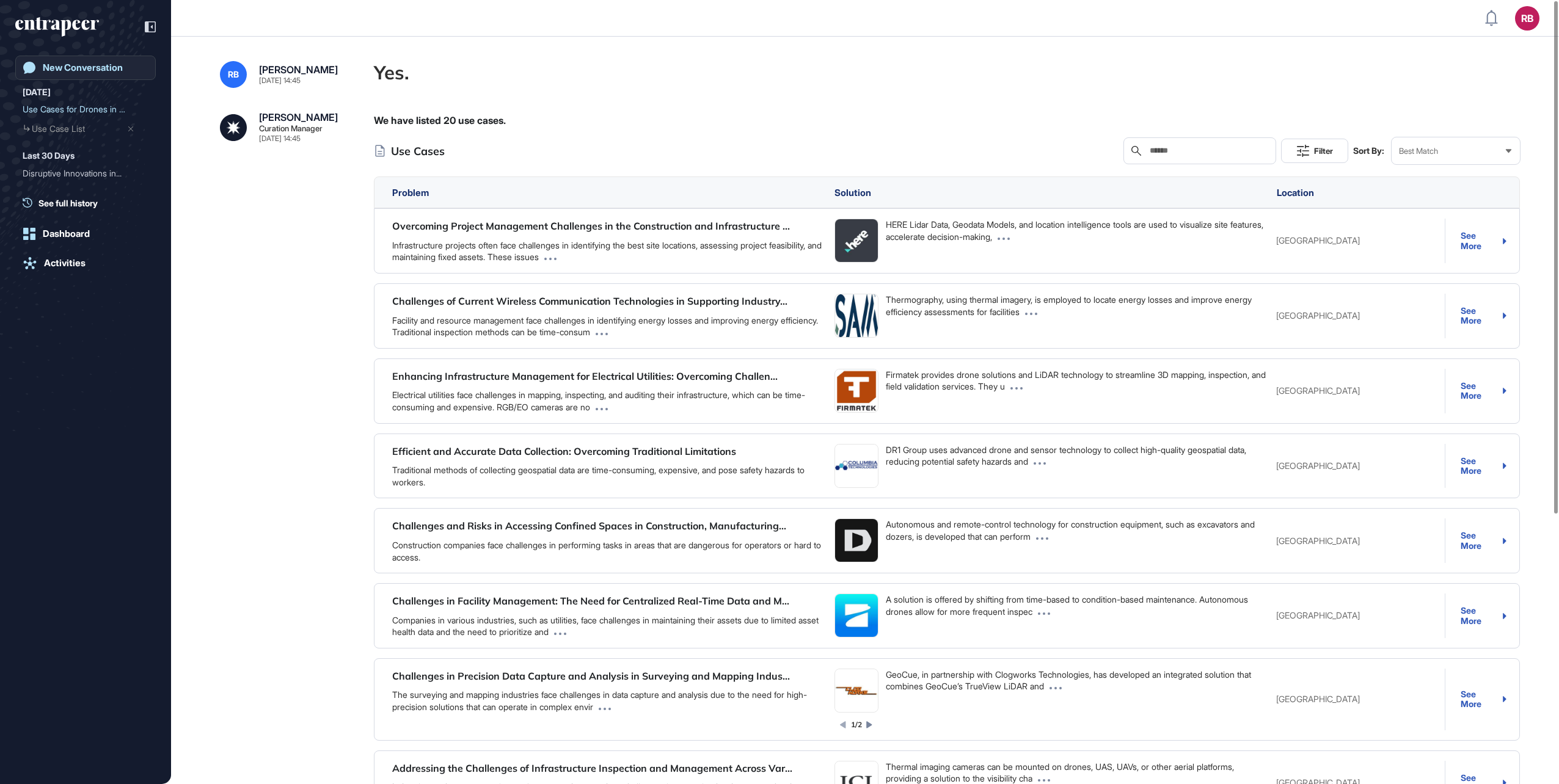
click at [74, 64] on div "New Conversation" at bounding box center [83, 68] width 80 height 11
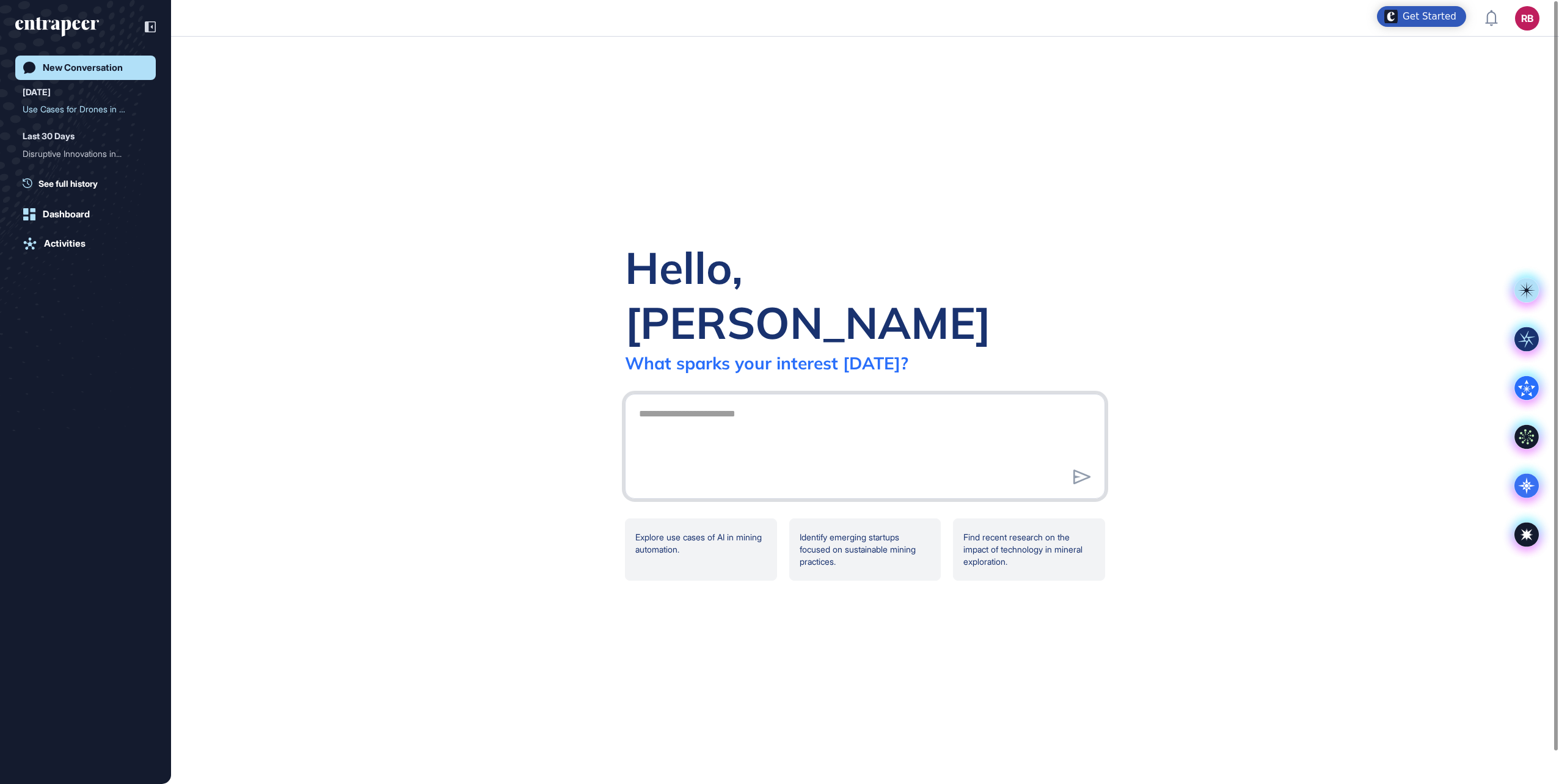
click at [645, 402] on textarea at bounding box center [865, 444] width 467 height 85
type textarea "**********"
click at [1077, 470] on icon at bounding box center [1082, 476] width 18 height 14
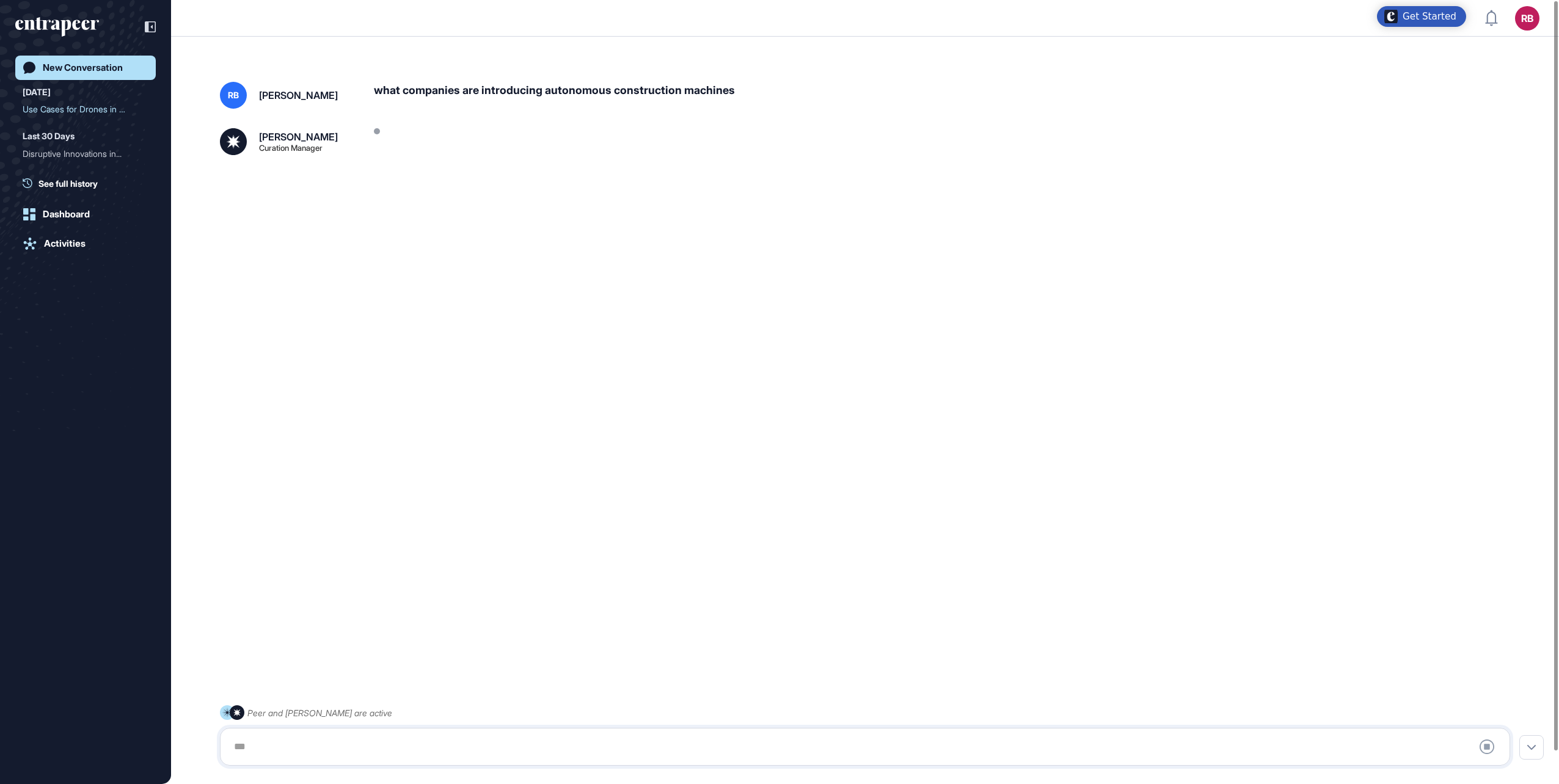
scroll to position [34, 0]
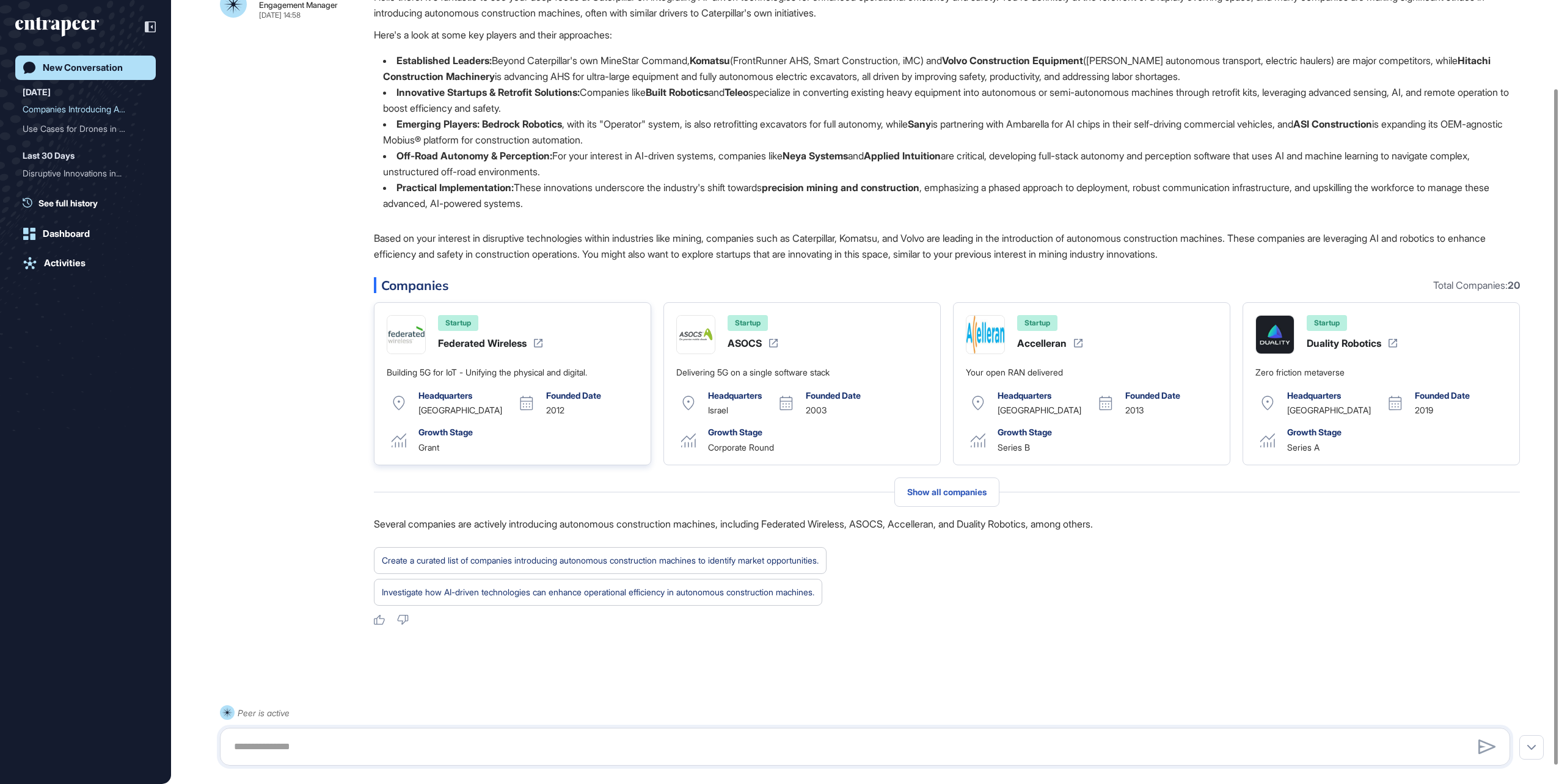
scroll to position [123, 0]
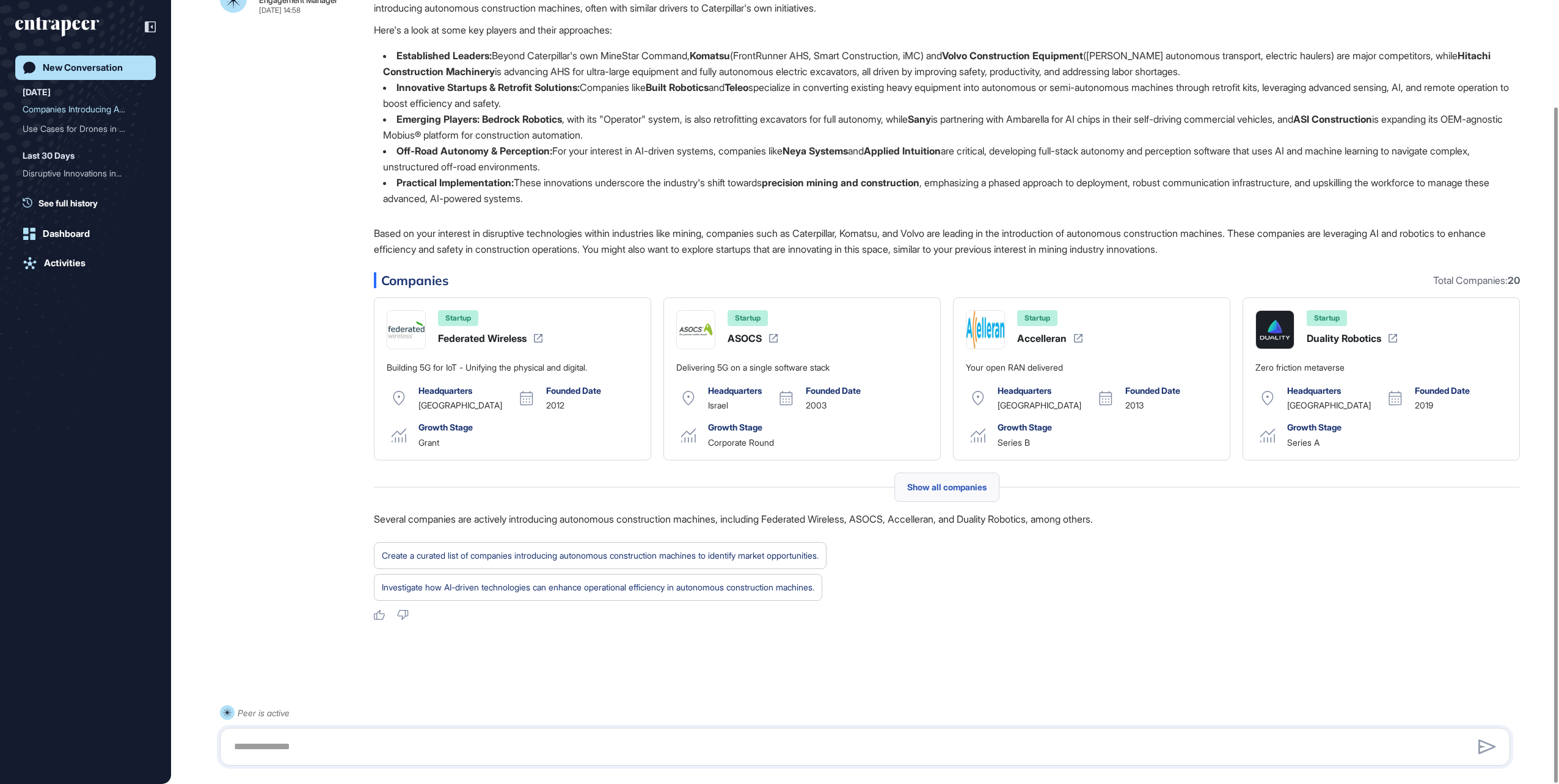
click at [950, 486] on span "Show all companies" at bounding box center [947, 487] width 79 height 10
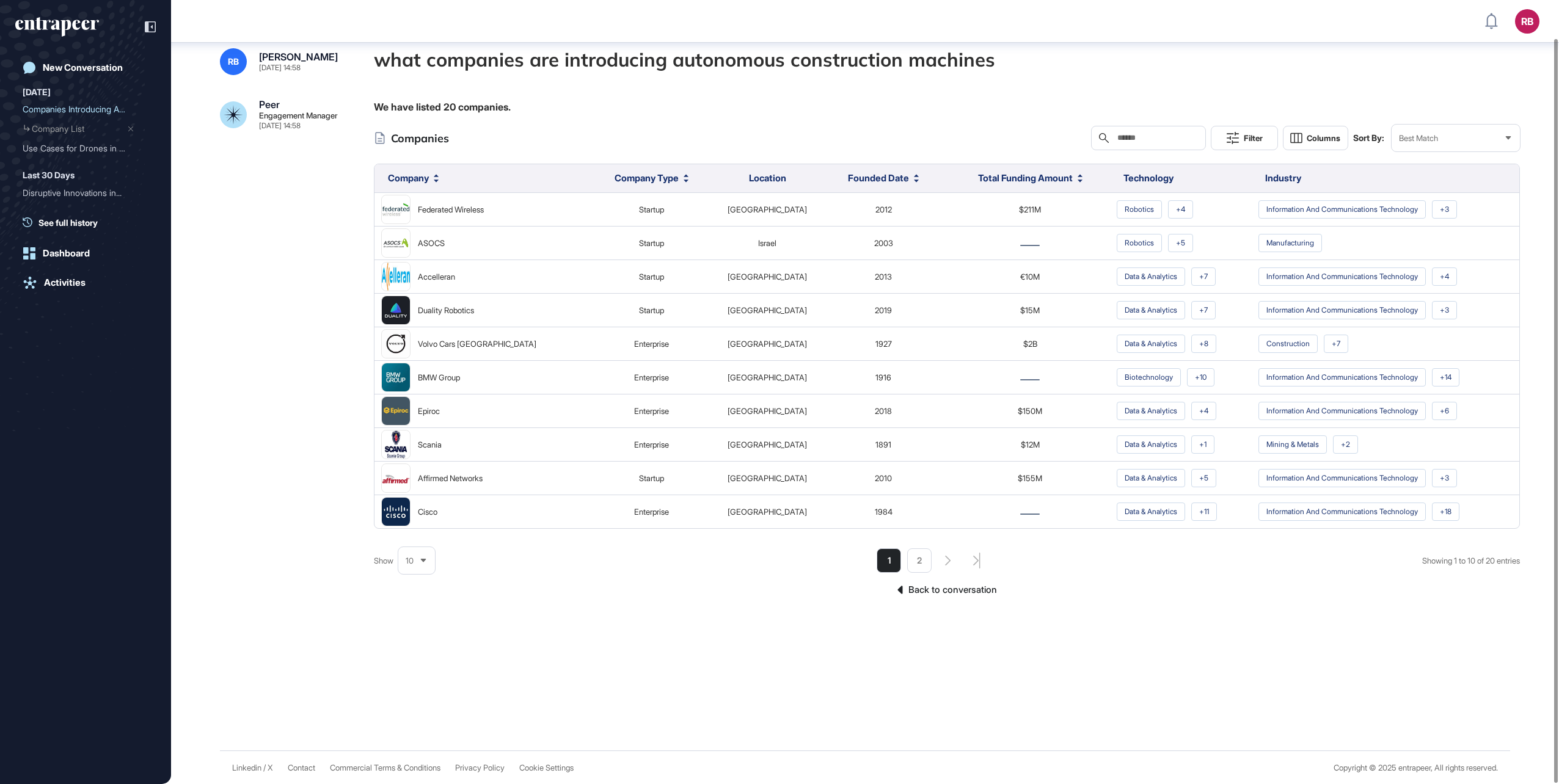
scroll to position [40, 0]
click at [427, 558] on icon at bounding box center [424, 560] width 5 height 3
click at [413, 537] on li "100" at bounding box center [416, 538] width 29 height 25
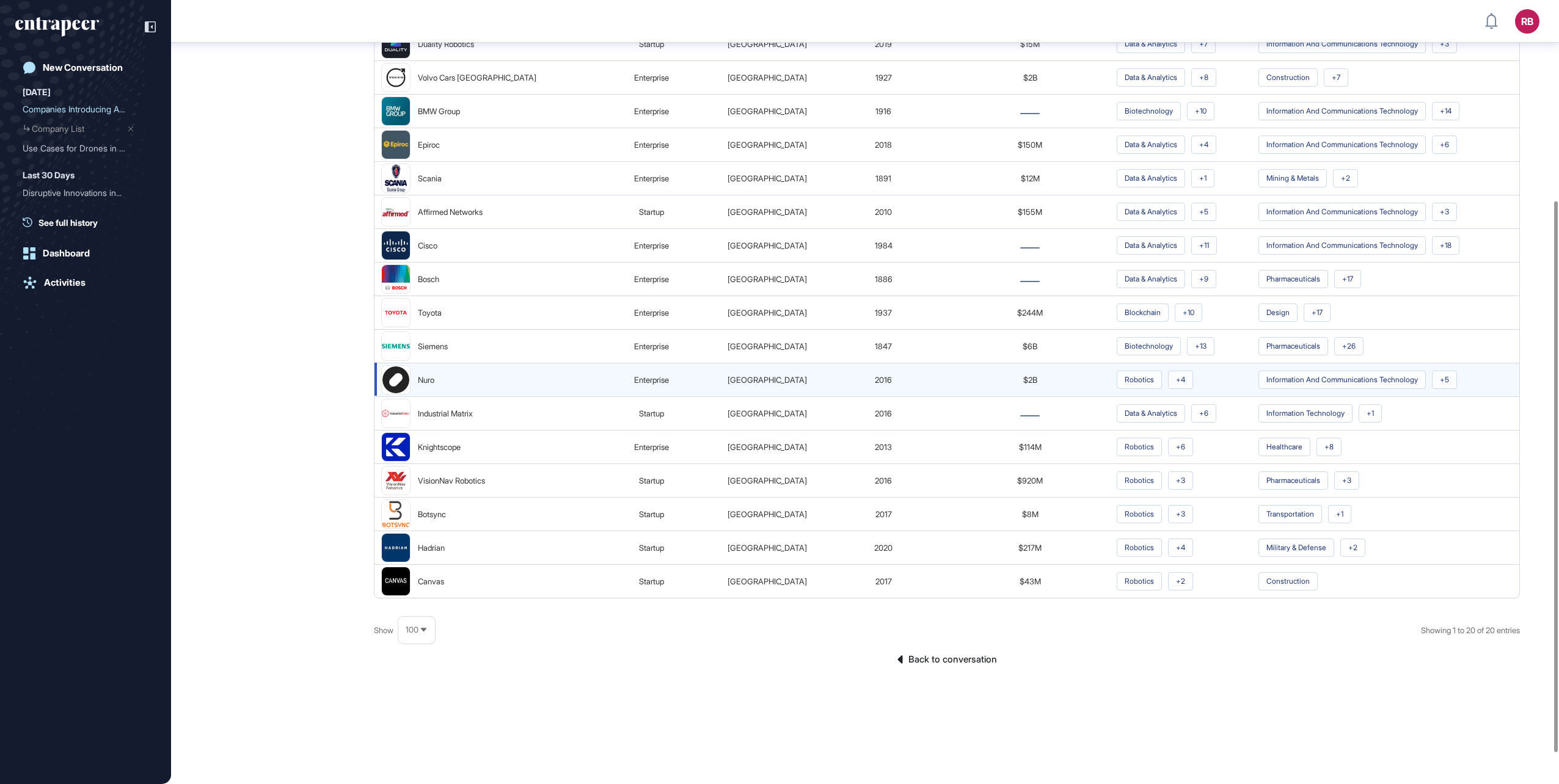
scroll to position [312, 0]
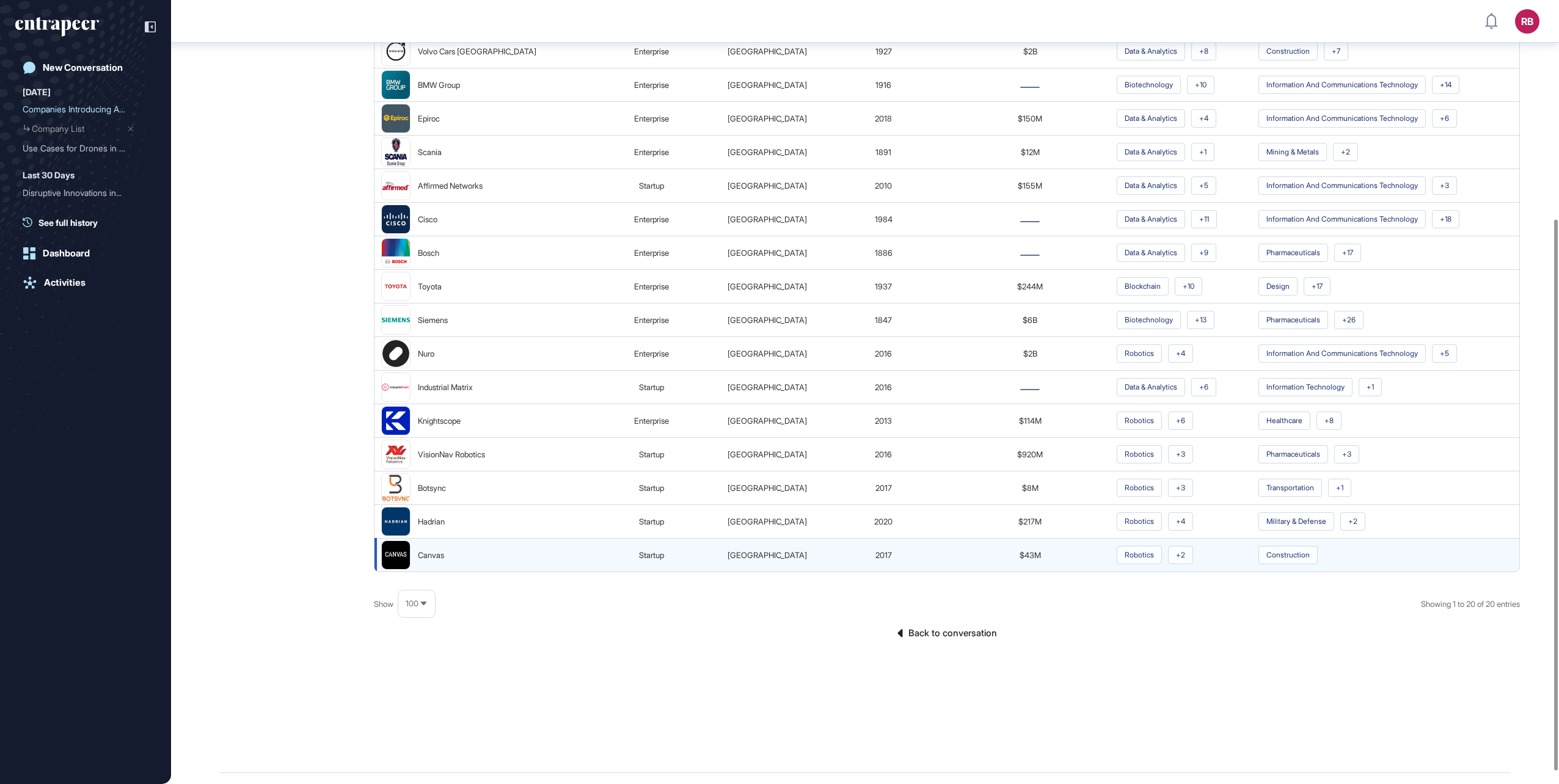
click at [431, 552] on div "Canvas" at bounding box center [431, 554] width 26 height 16
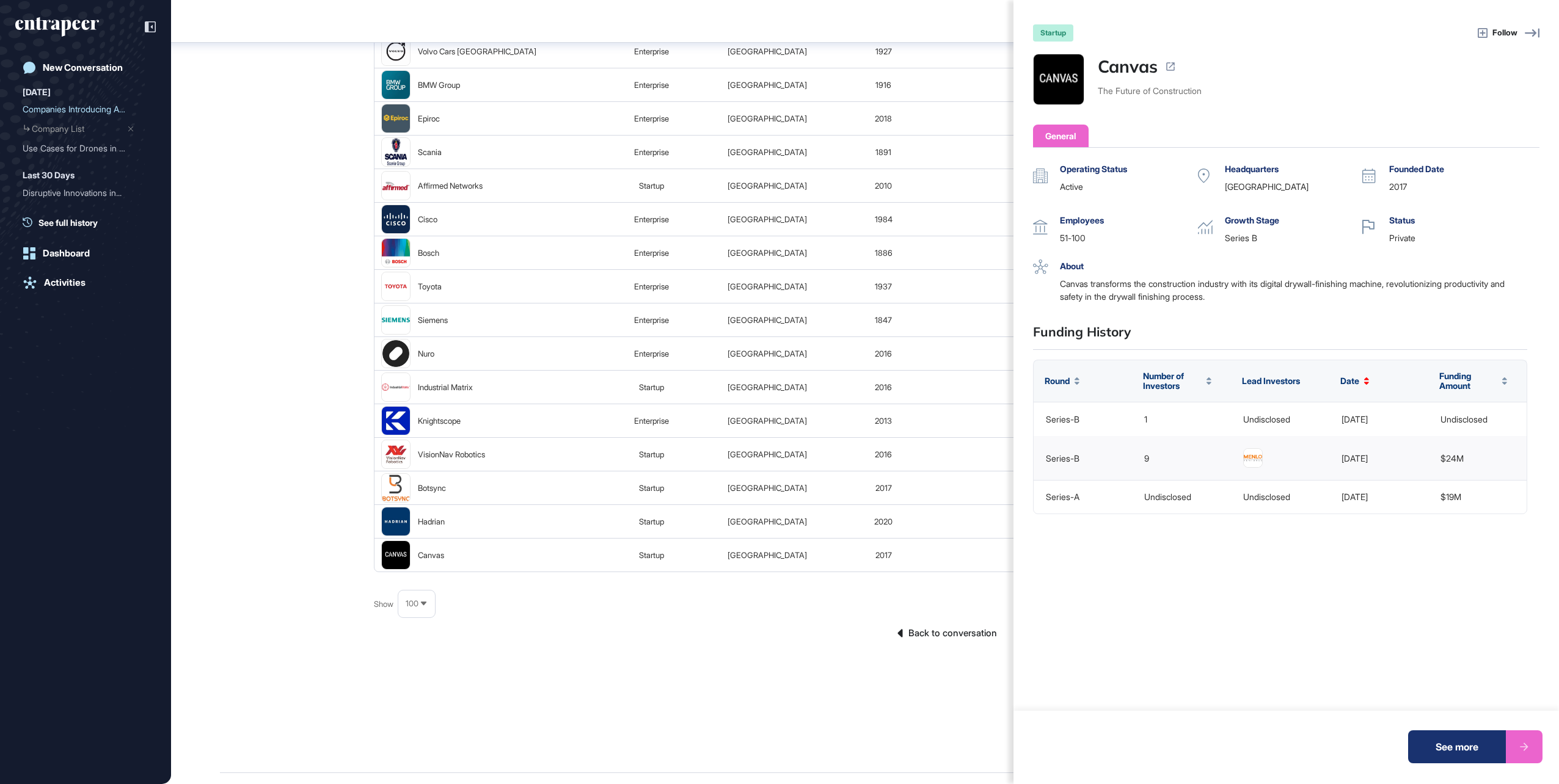
click at [302, 128] on div "startup Follow Canvas The Future of Construction General Operating Status activ…" at bounding box center [780, 392] width 1559 height 784
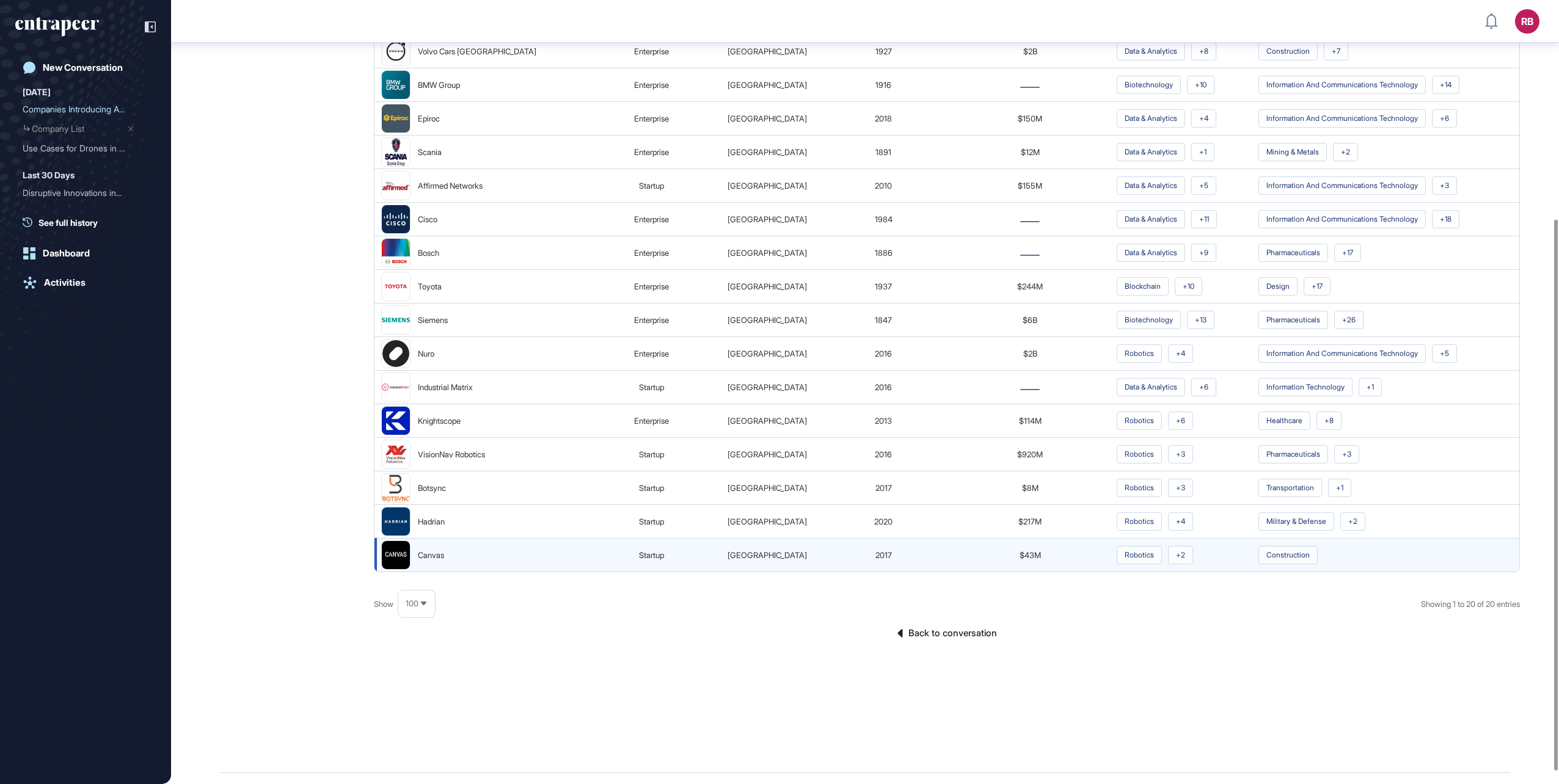
click at [412, 552] on div "Canvas" at bounding box center [479, 555] width 197 height 29
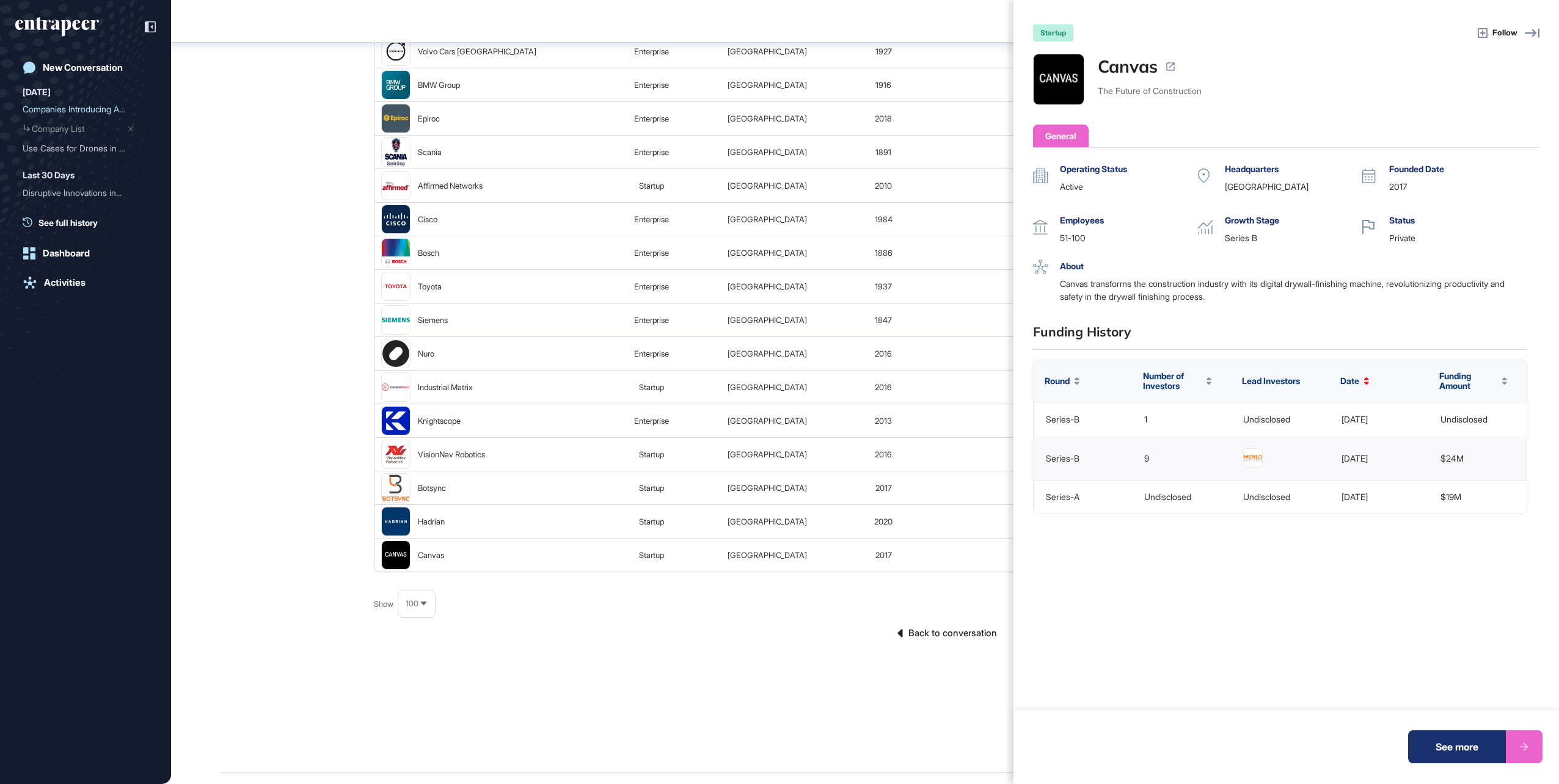
click at [972, 23] on div "startup Follow Canvas The Future of Construction General Operating Status activ…" at bounding box center [780, 392] width 1559 height 784
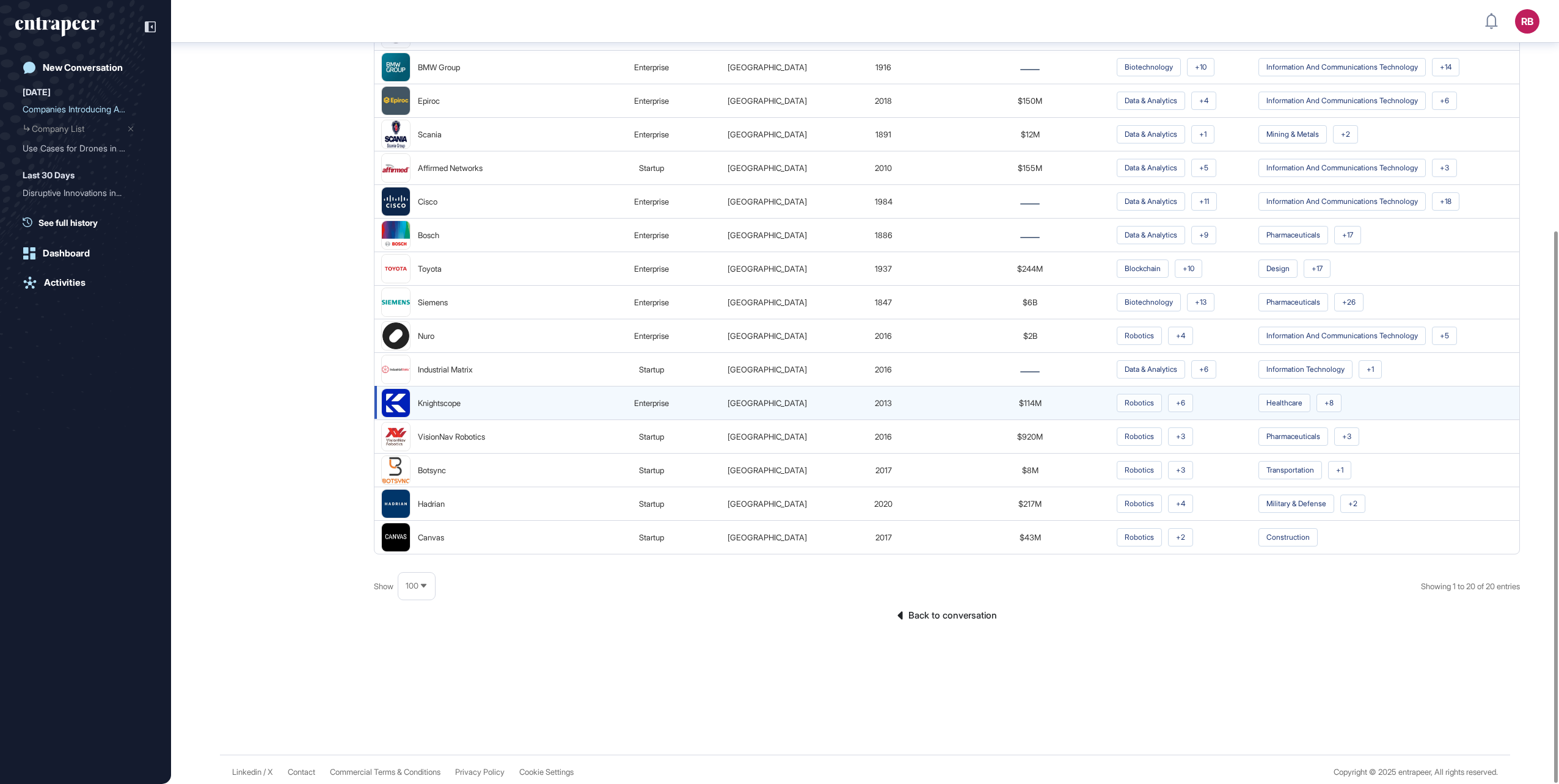
scroll to position [329, 0]
click at [951, 612] on link "Back to conversation" at bounding box center [947, 615] width 1146 height 16
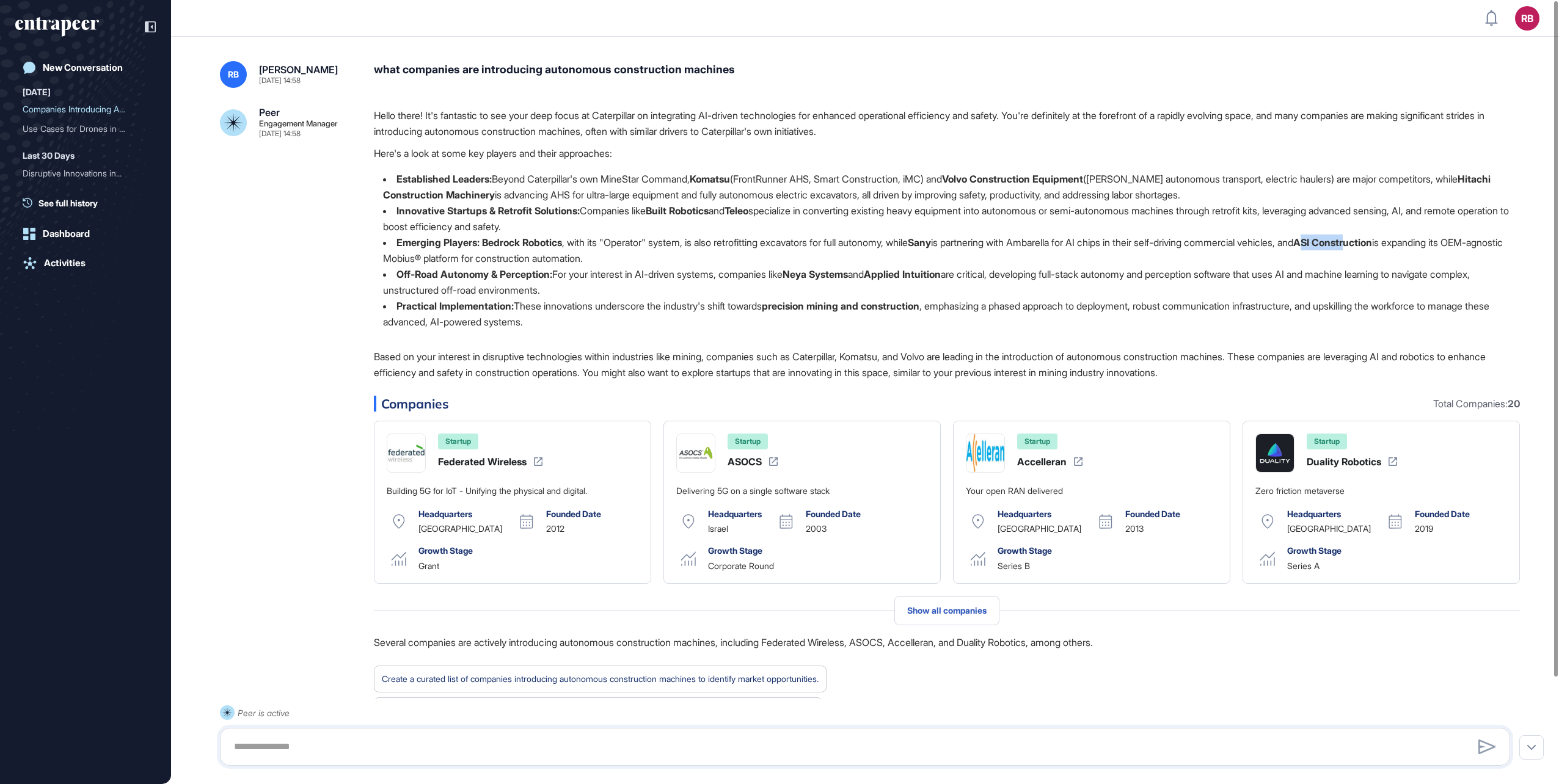
drag, startPoint x: 1366, startPoint y: 242, endPoint x: 1414, endPoint y: 239, distance: 48.1
click at [1372, 239] on strong "ASI Construction" at bounding box center [1332, 243] width 79 height 12
drag, startPoint x: 1414, startPoint y: 239, endPoint x: 1441, endPoint y: 243, distance: 27.3
click at [1372, 243] on strong "ASI Construction" at bounding box center [1332, 243] width 79 height 12
copy strong "ASI Construction"
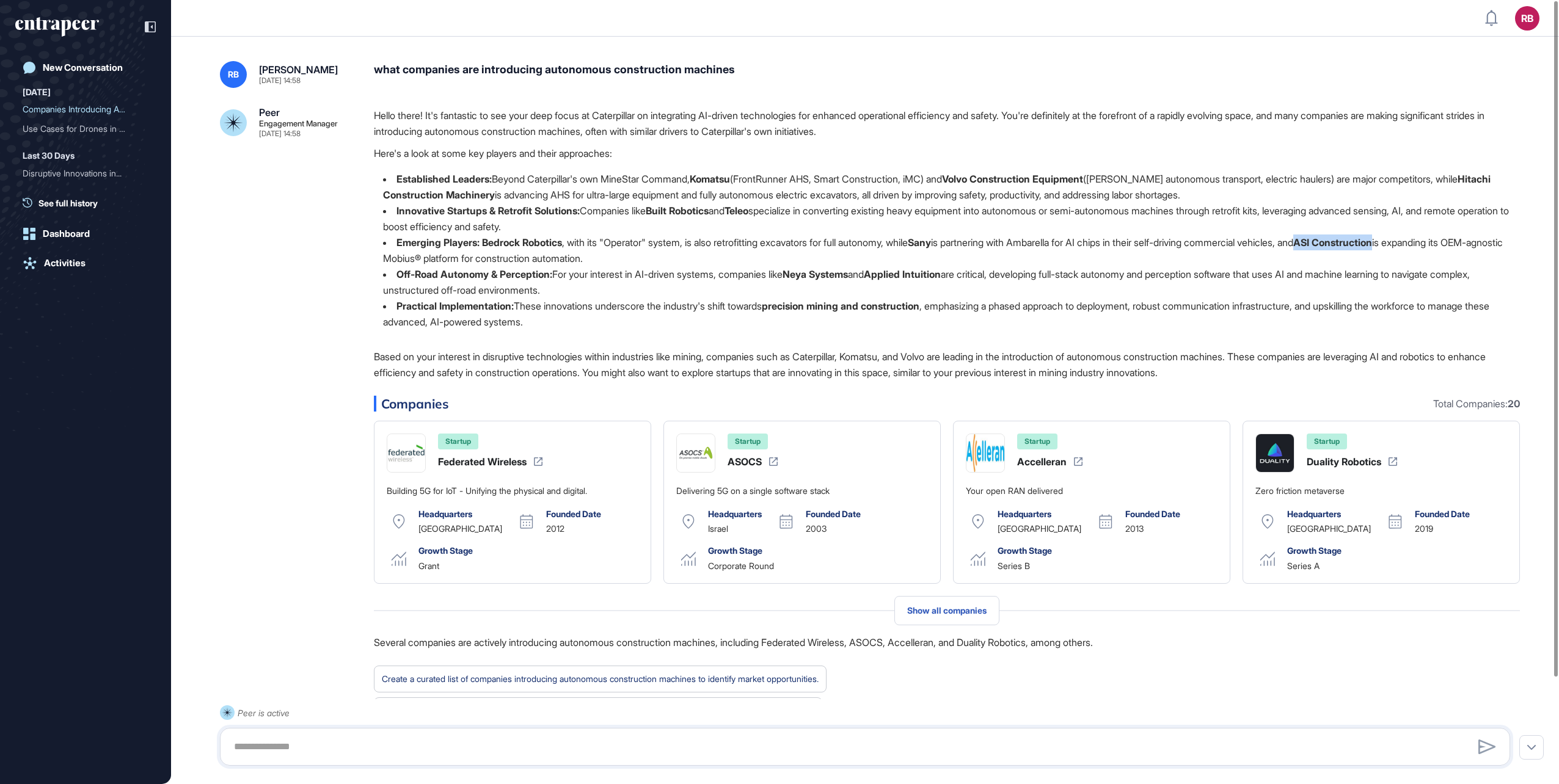
click at [1372, 239] on strong "ASI Construction" at bounding box center [1332, 243] width 79 height 12
drag, startPoint x: 808, startPoint y: 273, endPoint x: 875, endPoint y: 278, distance: 67.2
click at [875, 278] on li "Off-Road Autonomy & Perception: For your interest in AI-driven systems, compani…" at bounding box center [947, 282] width 1146 height 31
copy strong "Neya Systems"
drag, startPoint x: 899, startPoint y: 274, endPoint x: 974, endPoint y: 278, distance: 75.1
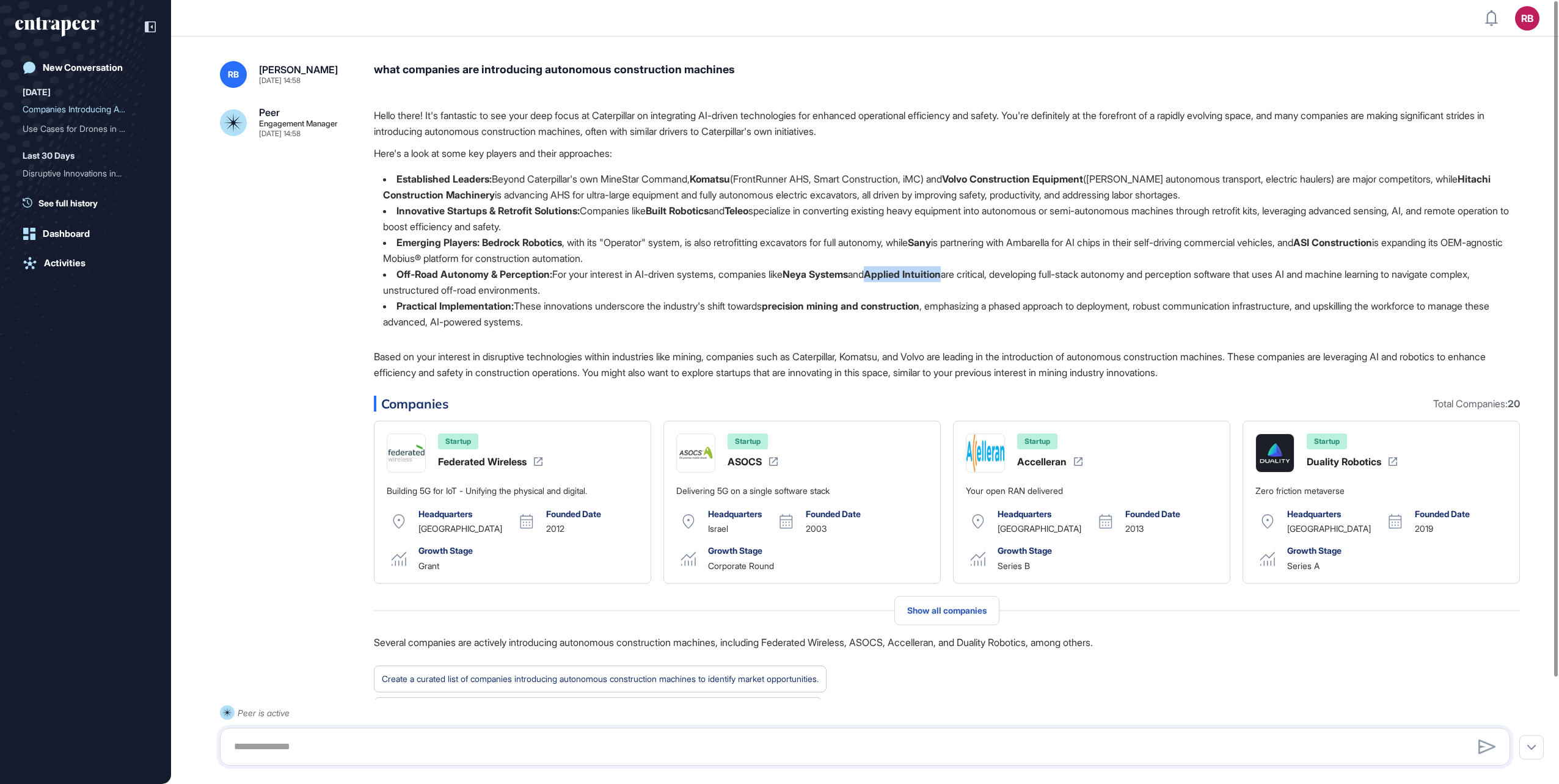
click at [941, 278] on strong "Applied Intuition" at bounding box center [902, 274] width 77 height 12
copy strong "Applied Intuition"
drag, startPoint x: 788, startPoint y: 306, endPoint x: 948, endPoint y: 303, distance: 160.0
click at [920, 303] on strong "precision mining and construction" at bounding box center [840, 306] width 157 height 12
copy strong "precision mining and construction"
